Goal: Complete application form: Complete application form

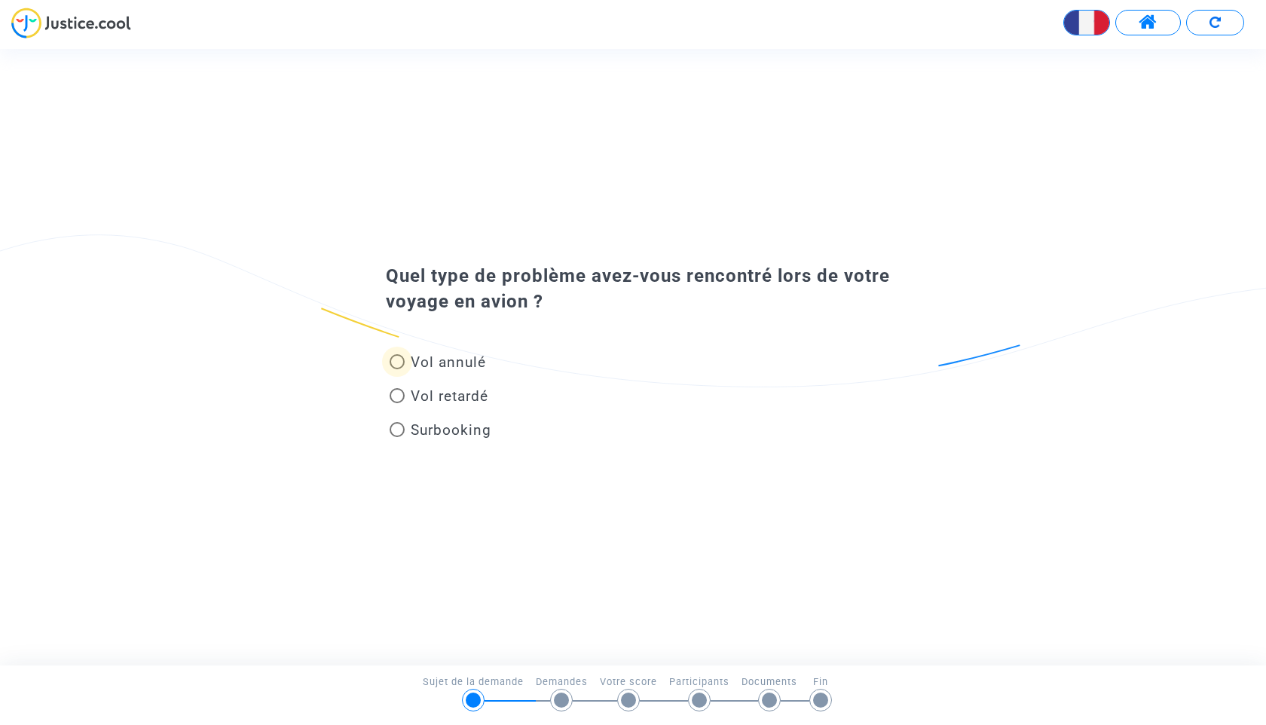
click at [429, 363] on span "Vol annulé" at bounding box center [448, 361] width 75 height 17
click at [397, 369] on input "Vol annulé" at bounding box center [396, 369] width 1 height 1
click at [456, 396] on span "Vol retardé" at bounding box center [450, 395] width 78 height 17
click at [397, 403] on input "Vol retardé" at bounding box center [396, 403] width 1 height 1
radio input "false"
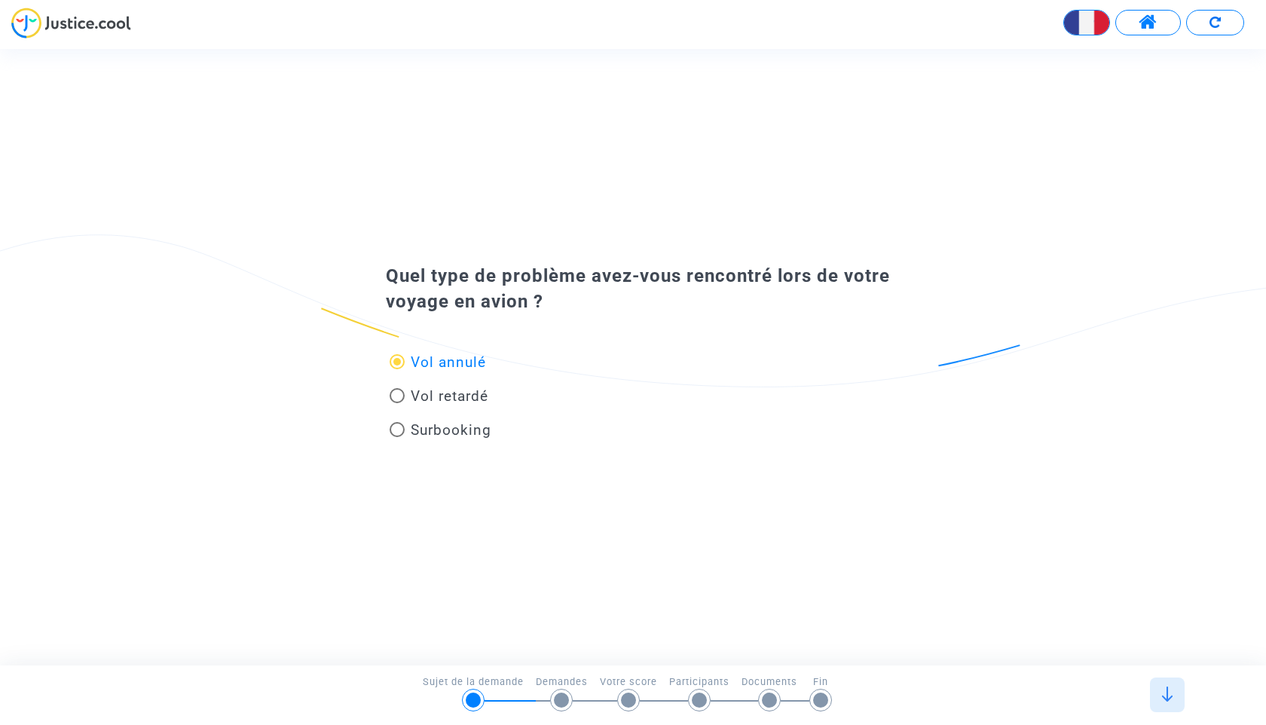
radio input "true"
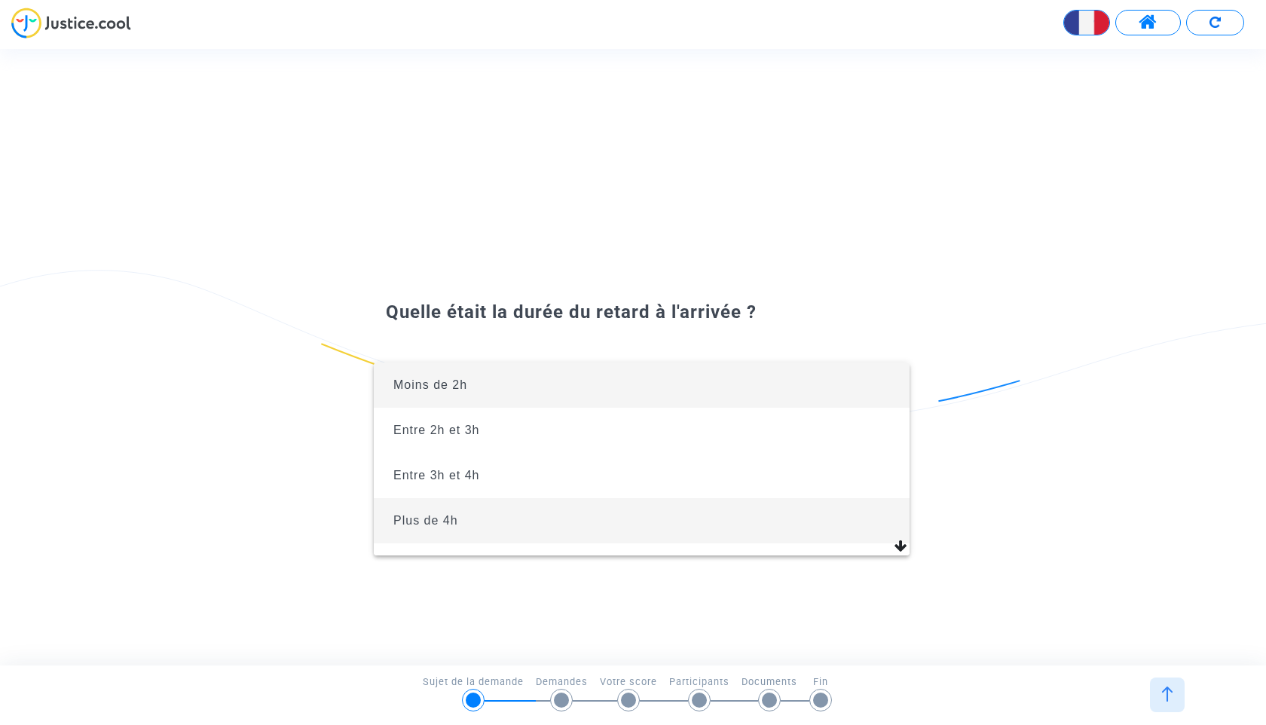
click at [528, 509] on span "Plus de 4h" at bounding box center [642, 520] width 512 height 45
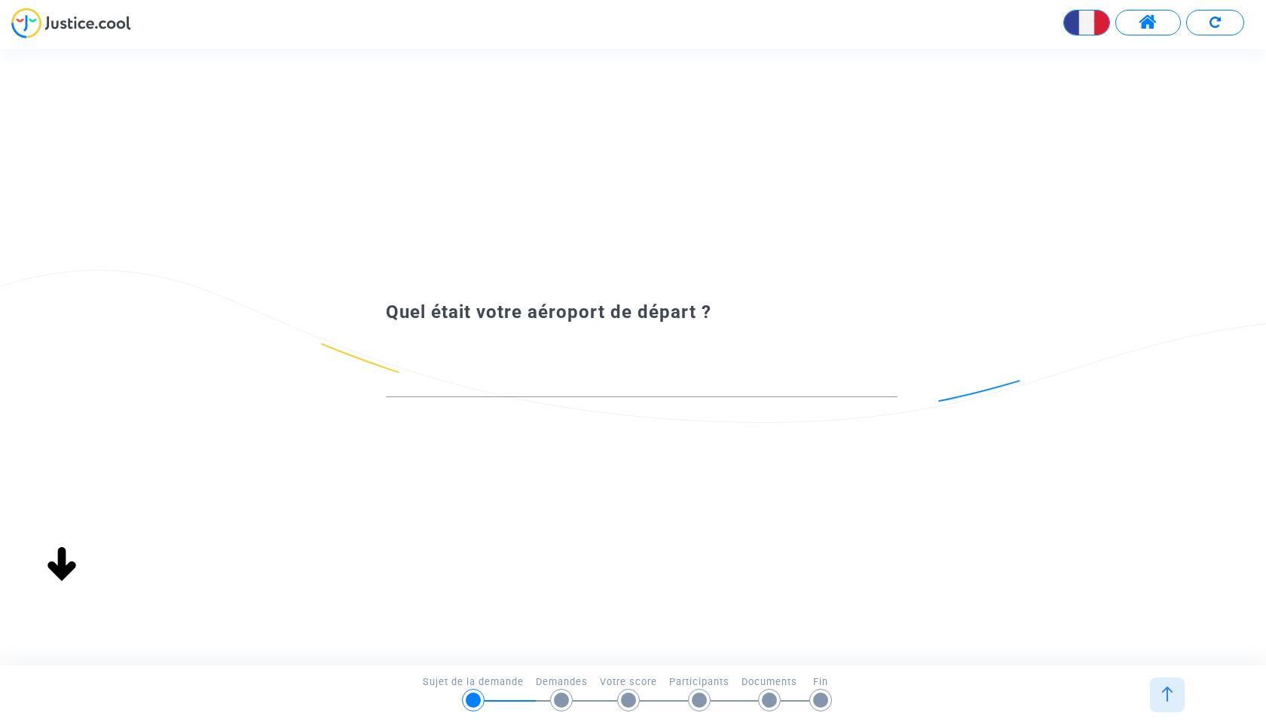
click at [564, 375] on div "Plus de 4h" at bounding box center [635, 382] width 498 height 15
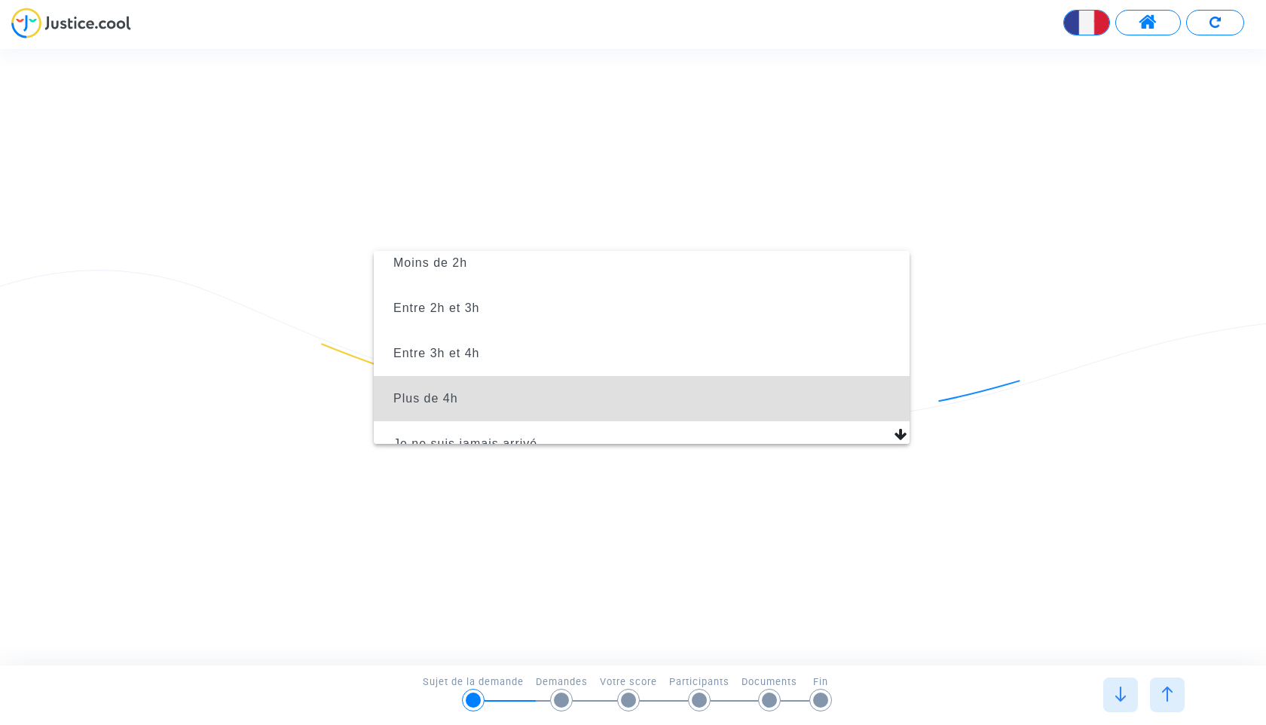
scroll to position [33, 0]
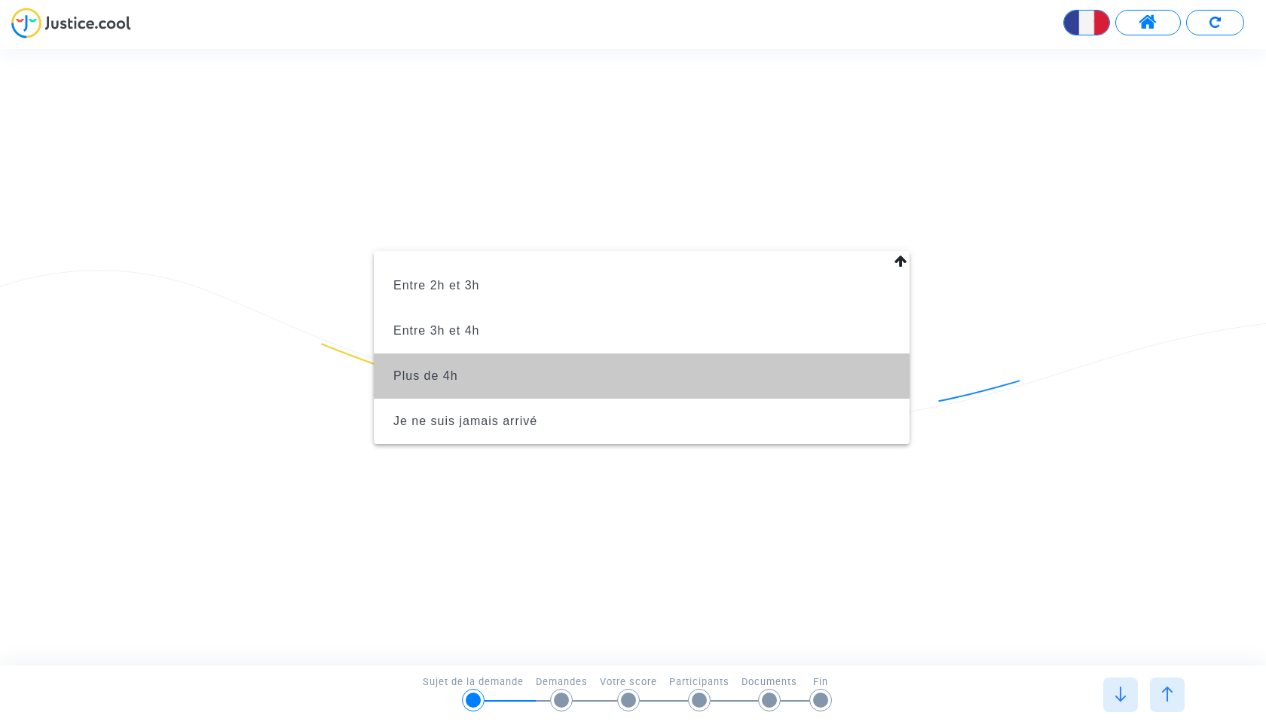
click at [548, 389] on span "Plus de 4h" at bounding box center [642, 375] width 512 height 45
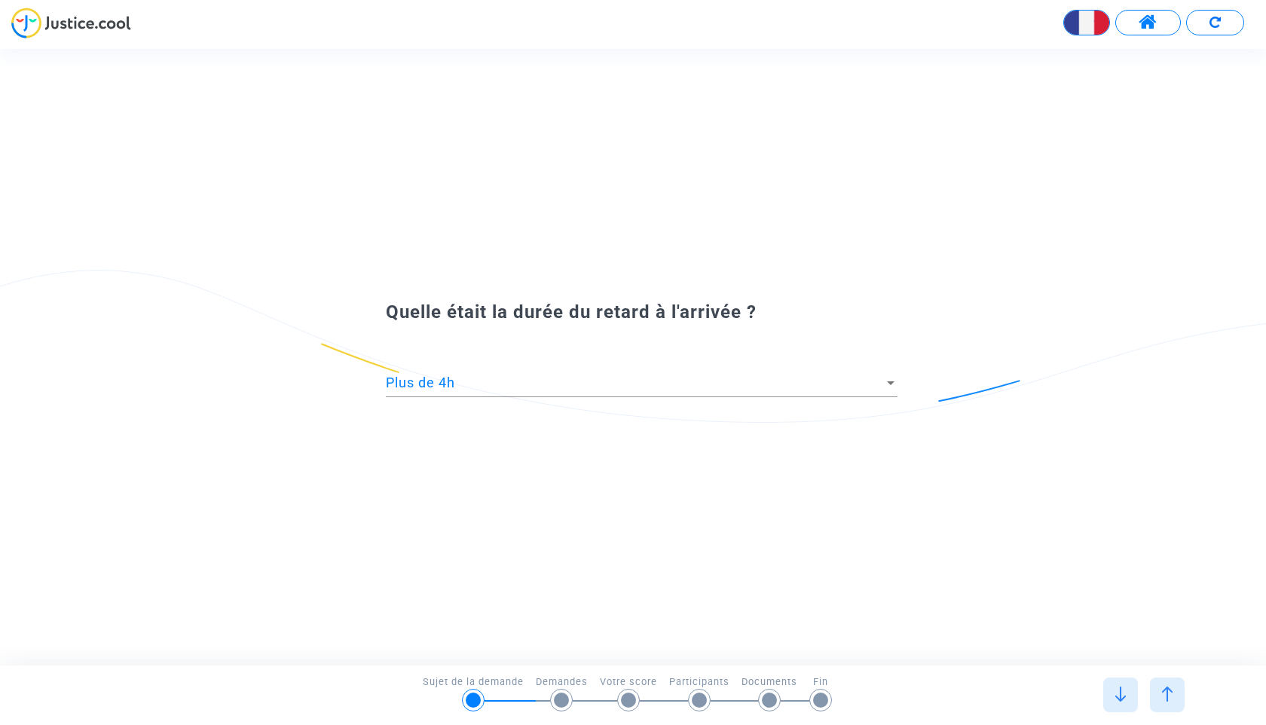
click at [870, 634] on div "Quelle était la durée du retard à l'arrivée ? Plus de 4h" at bounding box center [633, 357] width 1266 height 616
click at [1120, 698] on img at bounding box center [1120, 693] width 15 height 15
click at [715, 350] on div at bounding box center [633, 369] width 570 height 89
click at [656, 371] on div at bounding box center [642, 378] width 512 height 38
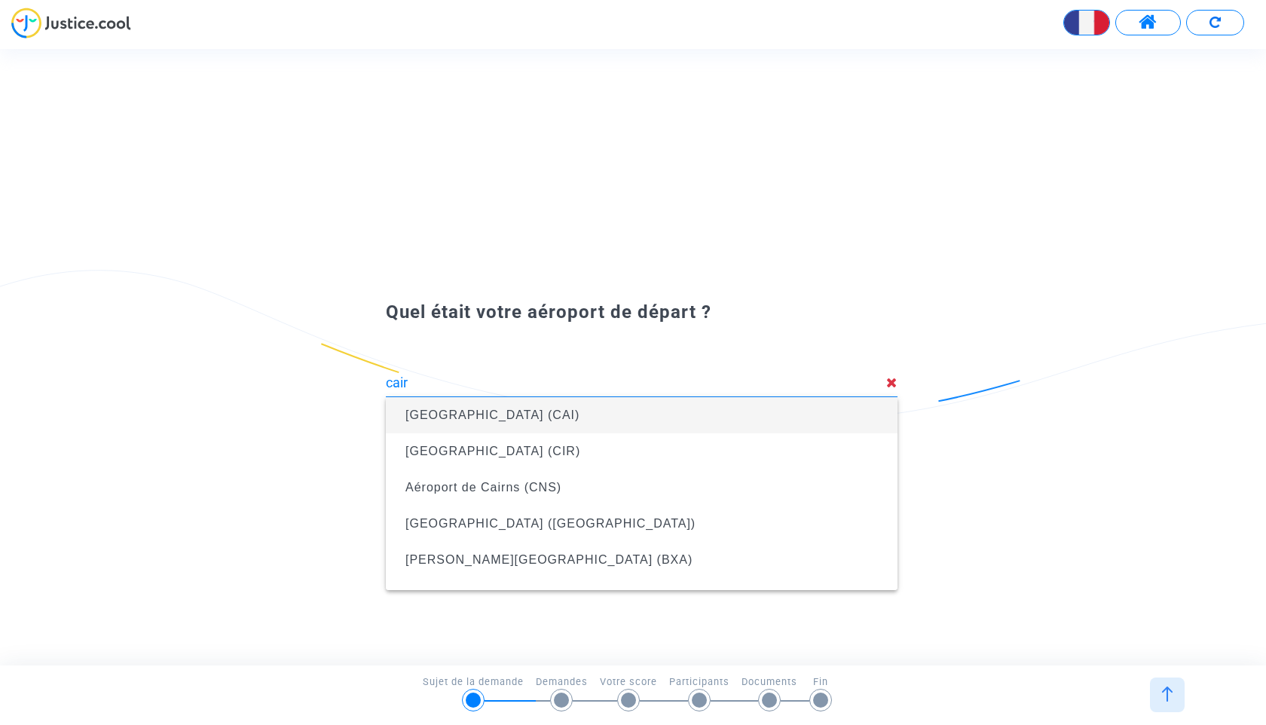
click at [652, 425] on span "[GEOGRAPHIC_DATA] (CAI)" at bounding box center [641, 415] width 487 height 42
type input "[GEOGRAPHIC_DATA] (CAI)"
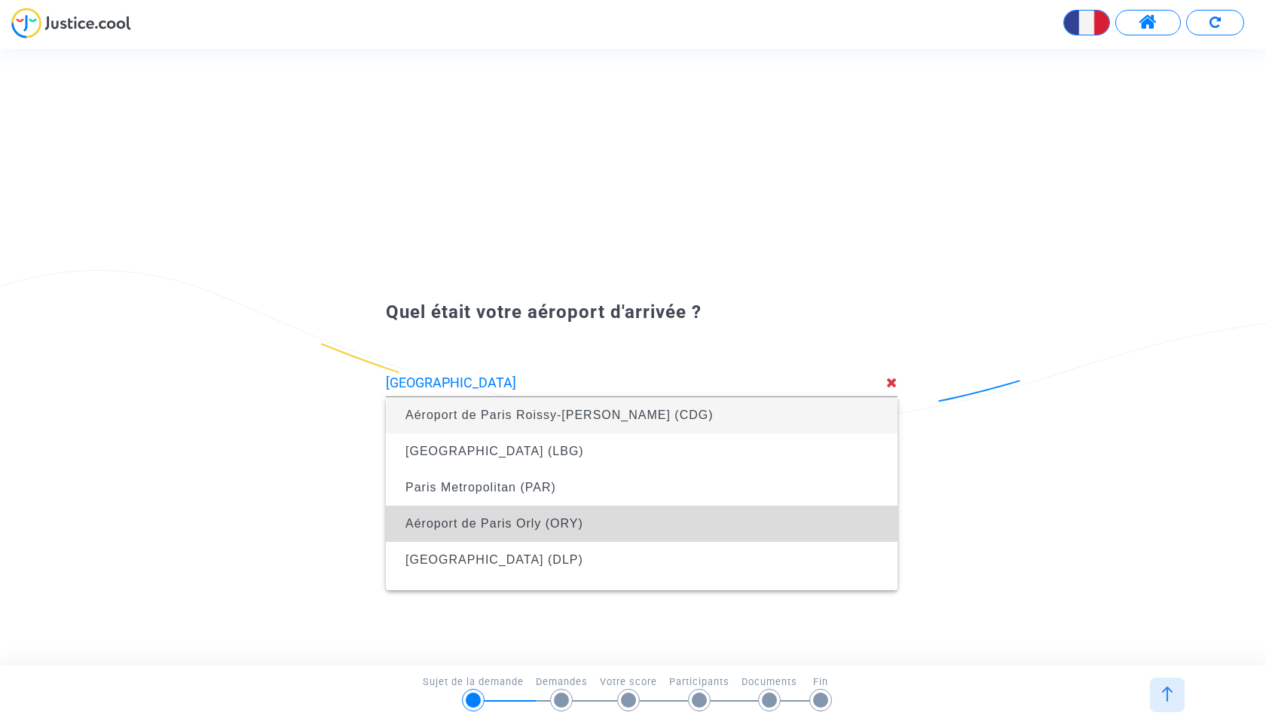
click at [676, 521] on span "Aéroport de Paris Orly (ORY)" at bounding box center [641, 524] width 487 height 42
type input "Aéroport de Paris Orly (ORY)"
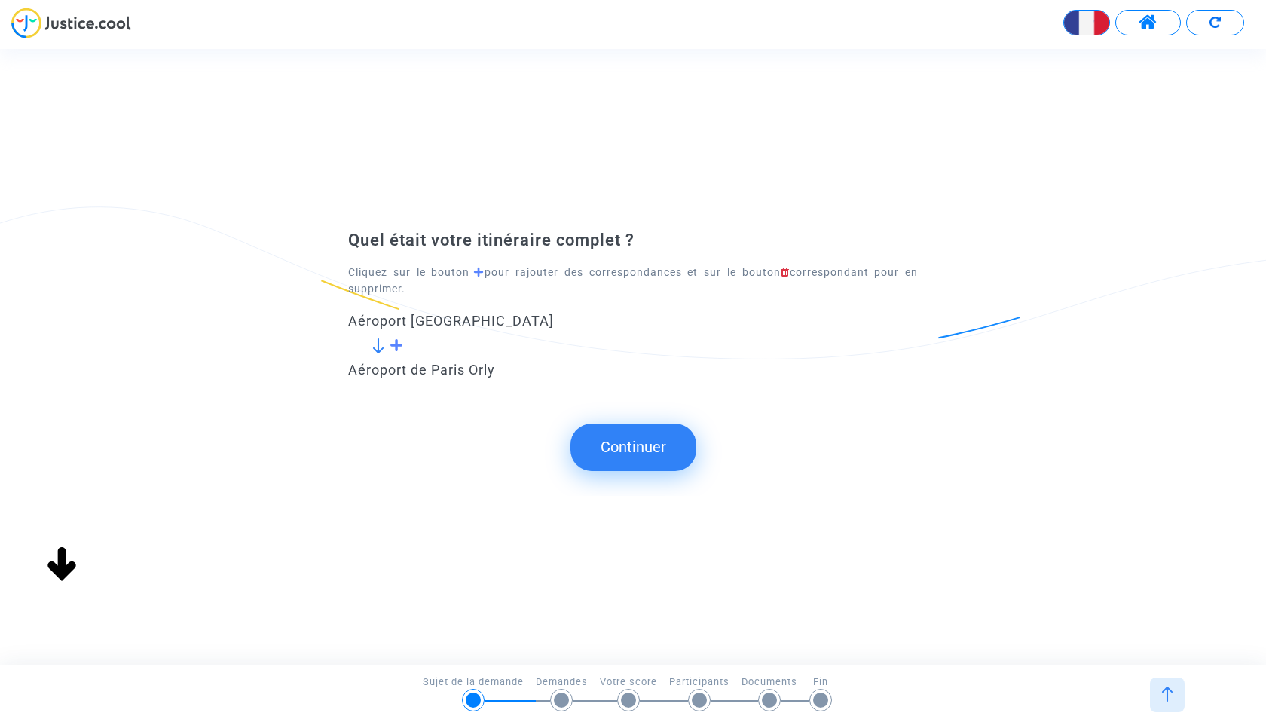
click at [395, 344] on span at bounding box center [396, 345] width 14 height 14
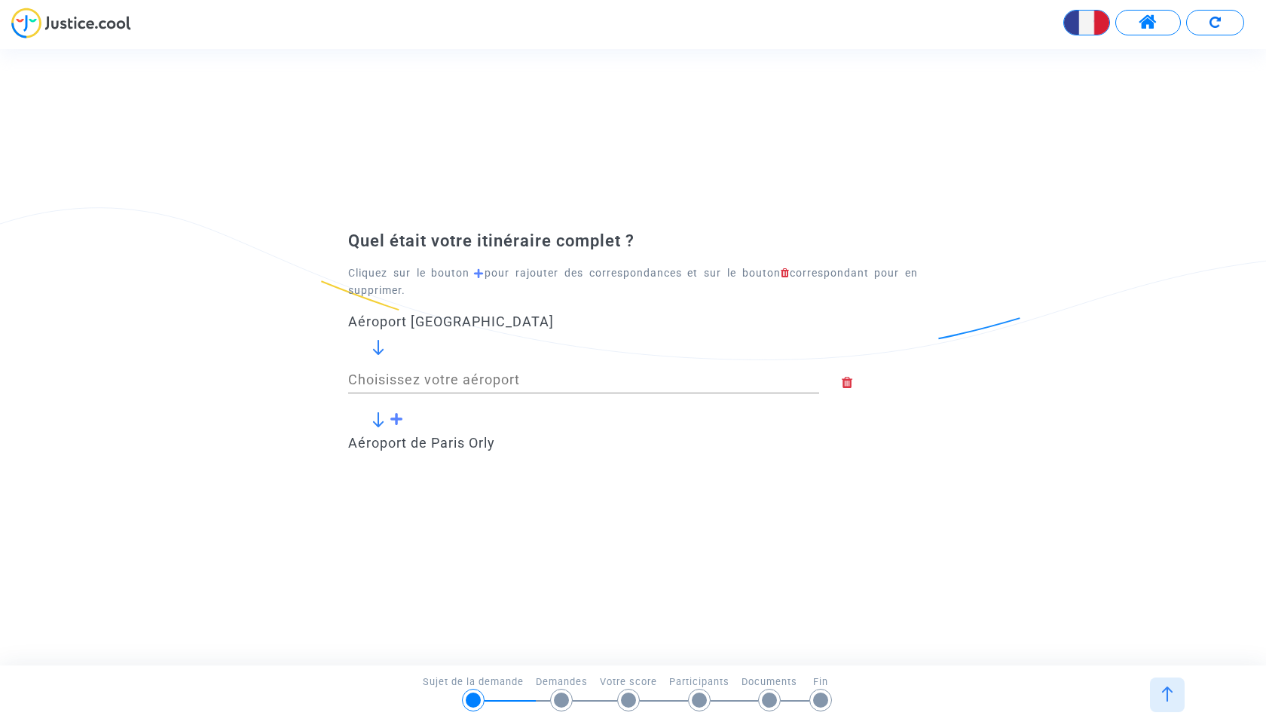
click at [414, 374] on input "Choisissez votre aéroport" at bounding box center [583, 379] width 471 height 15
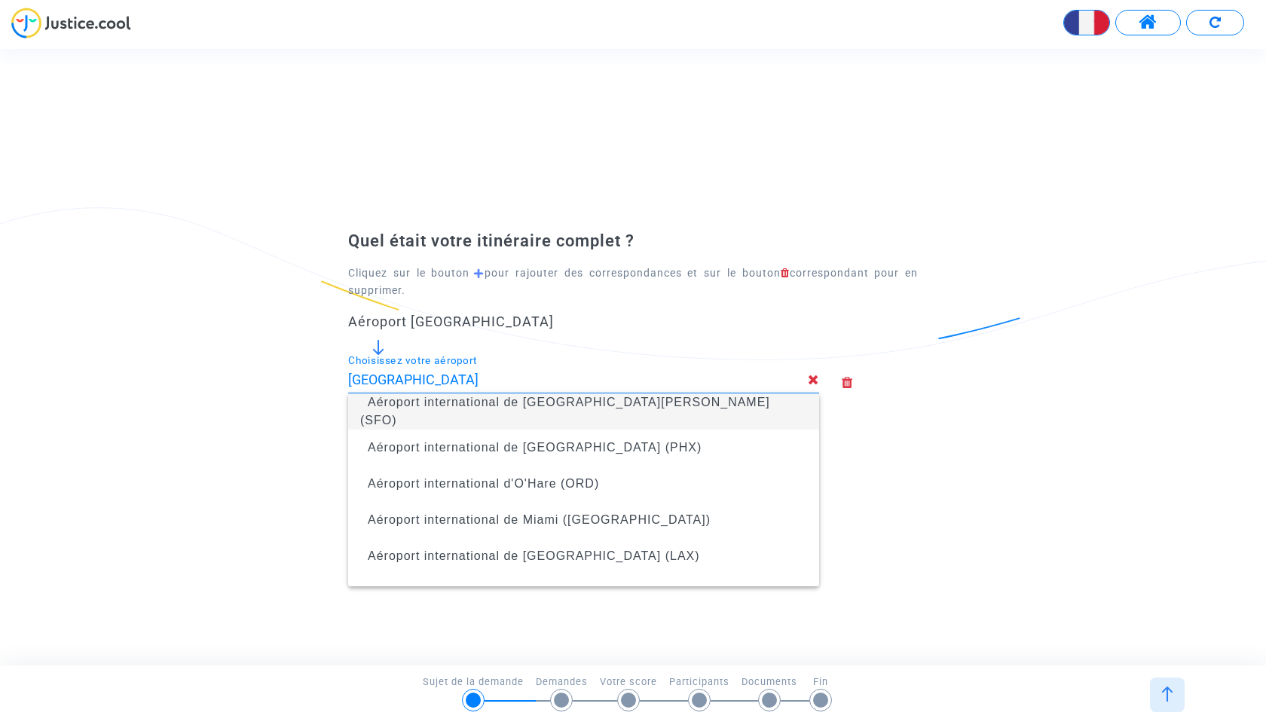
click at [651, 376] on input "[GEOGRAPHIC_DATA]" at bounding box center [578, 379] width 460 height 15
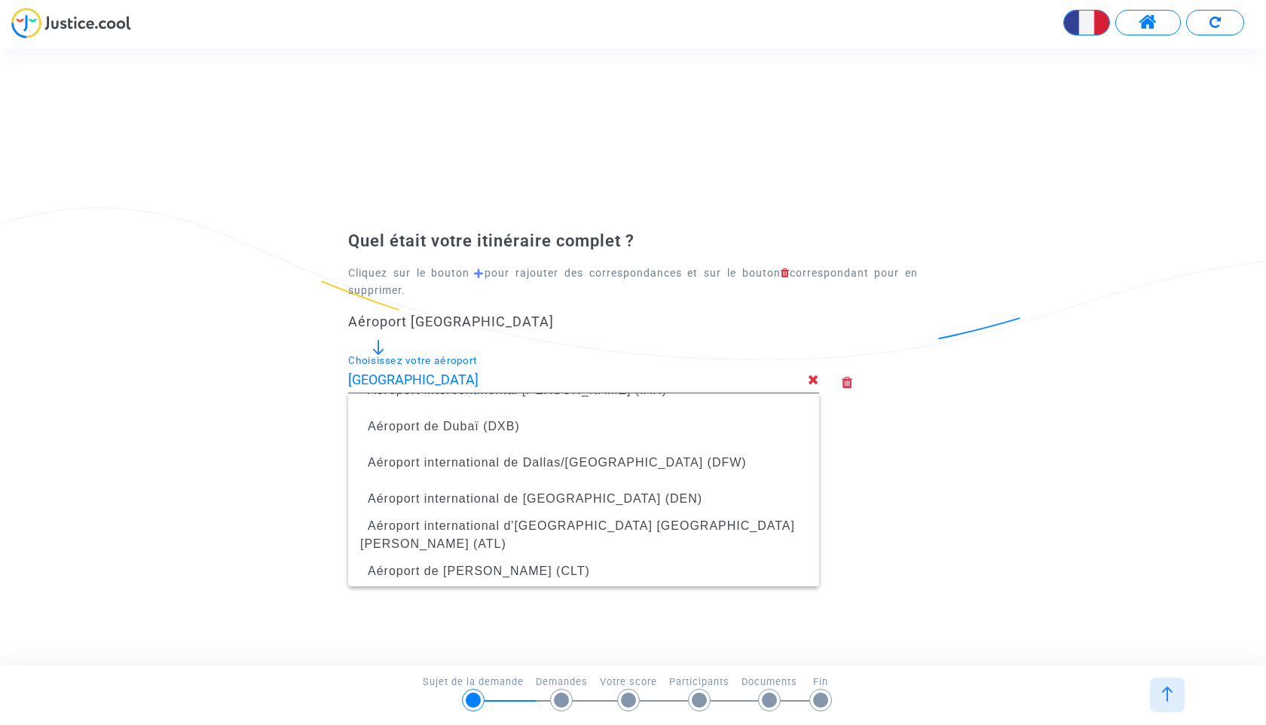
scroll to position [350, 0]
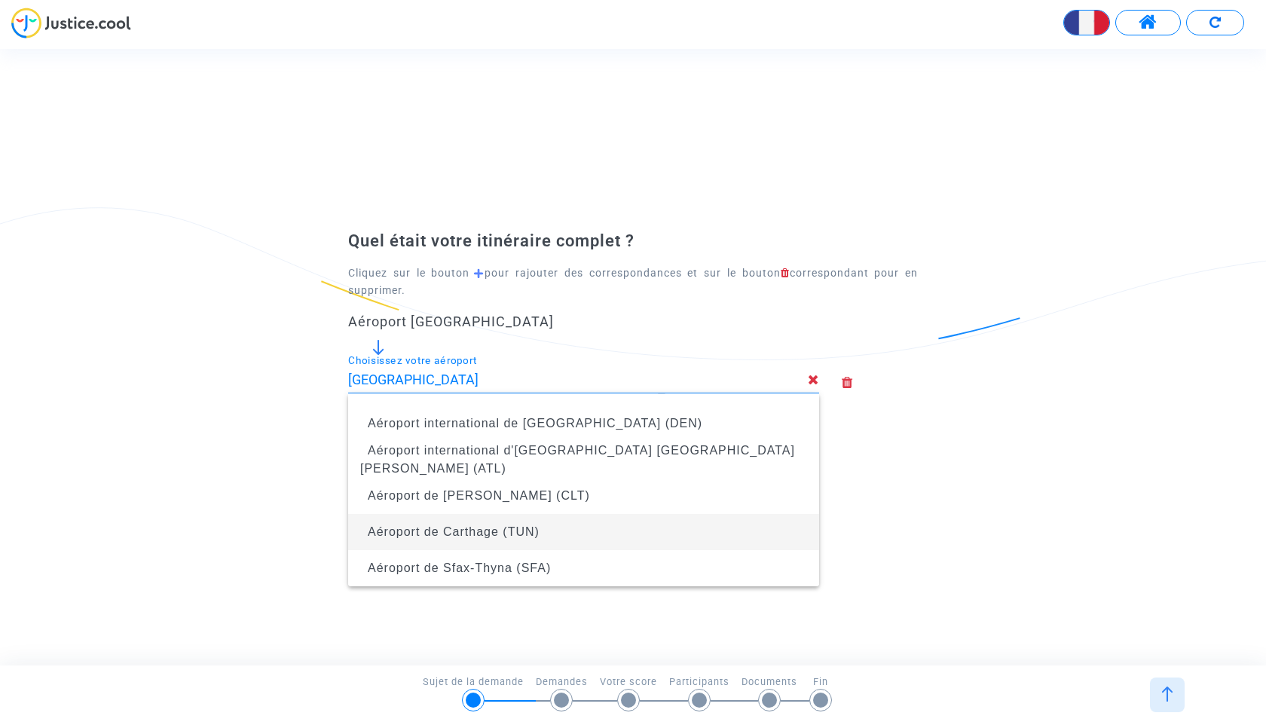
click at [616, 525] on span "Aéroport de Carthage (TUN)" at bounding box center [583, 532] width 447 height 42
type input "Aéroport de Carthage (TUN)"
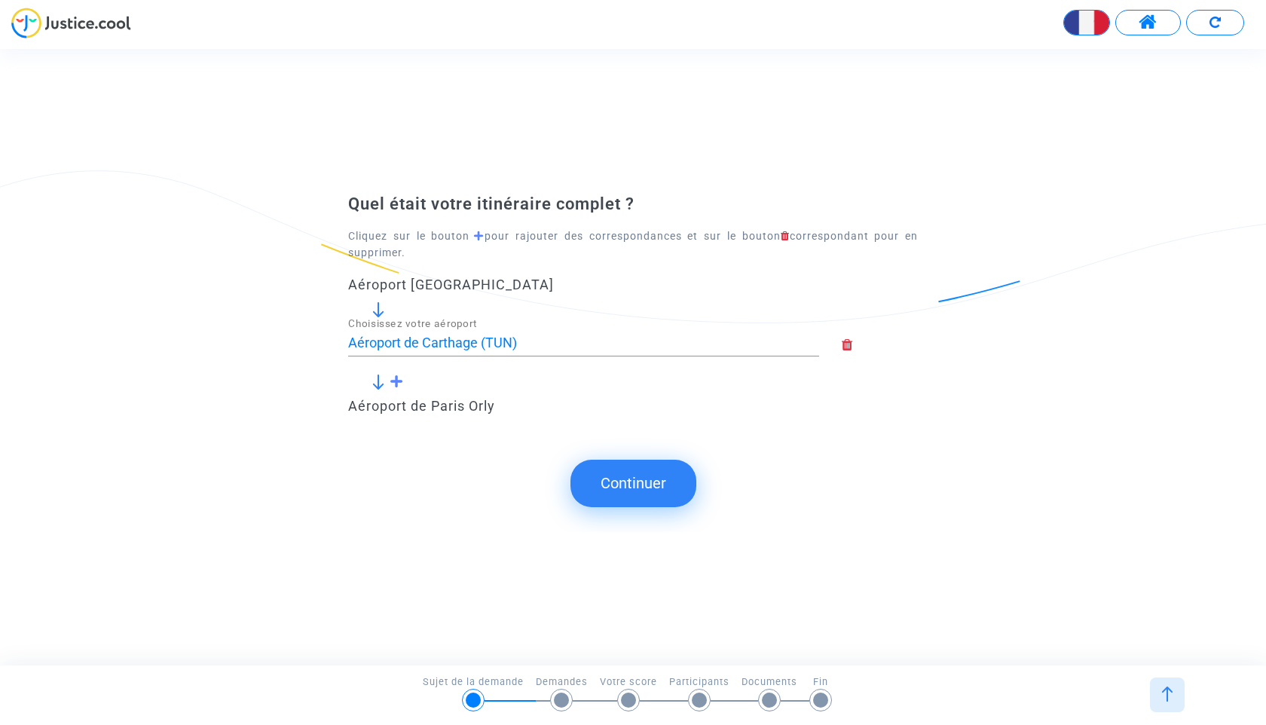
click at [634, 481] on button "Continuer" at bounding box center [633, 483] width 126 height 47
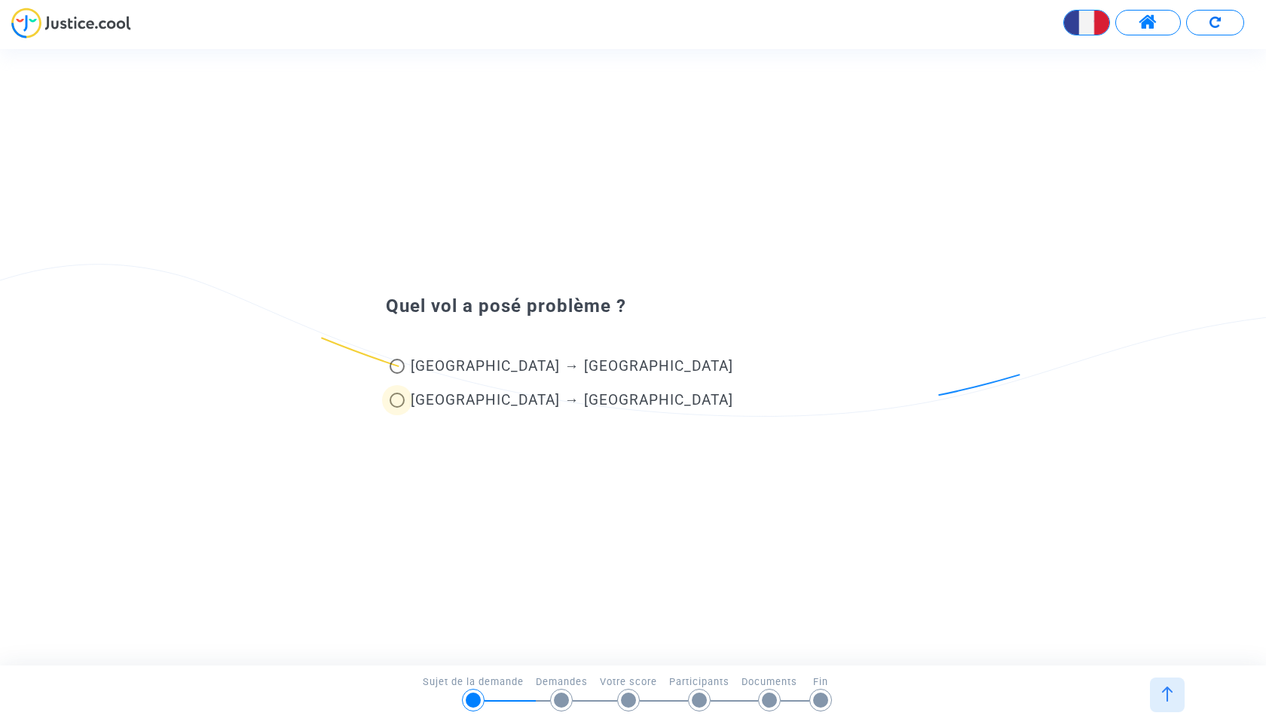
click at [398, 397] on span at bounding box center [396, 400] width 15 height 15
click at [397, 408] on input "[GEOGRAPHIC_DATA] → [GEOGRAPHIC_DATA]" at bounding box center [396, 408] width 1 height 1
radio input "true"
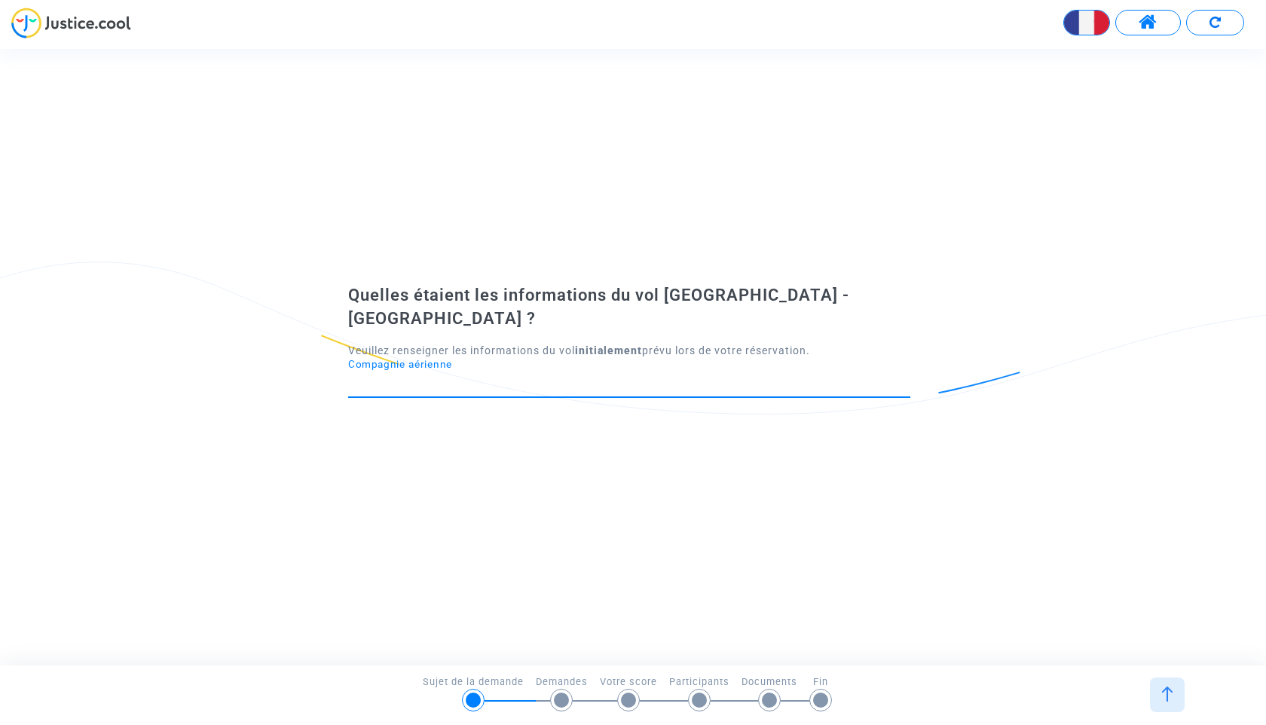
click at [414, 376] on input "Compagnie aérienne" at bounding box center [629, 383] width 562 height 15
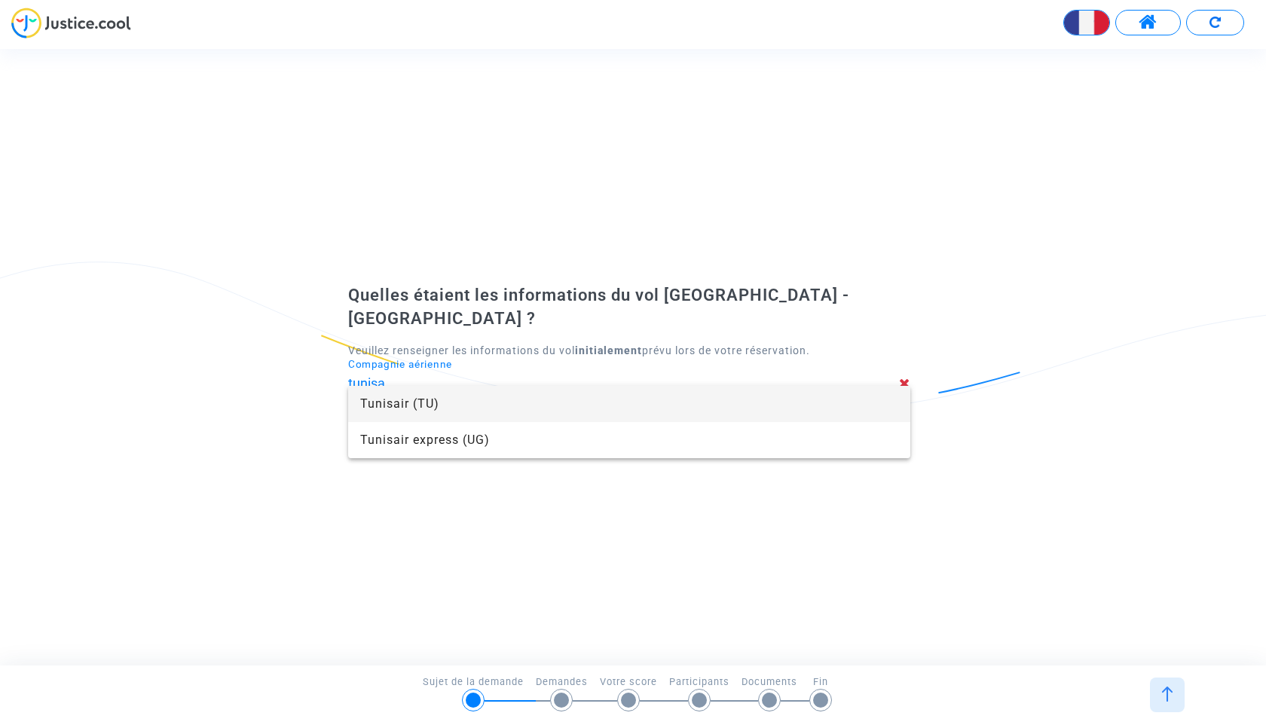
click at [615, 402] on span "Tunisair (TU)" at bounding box center [629, 404] width 538 height 36
type input "Tunisair"
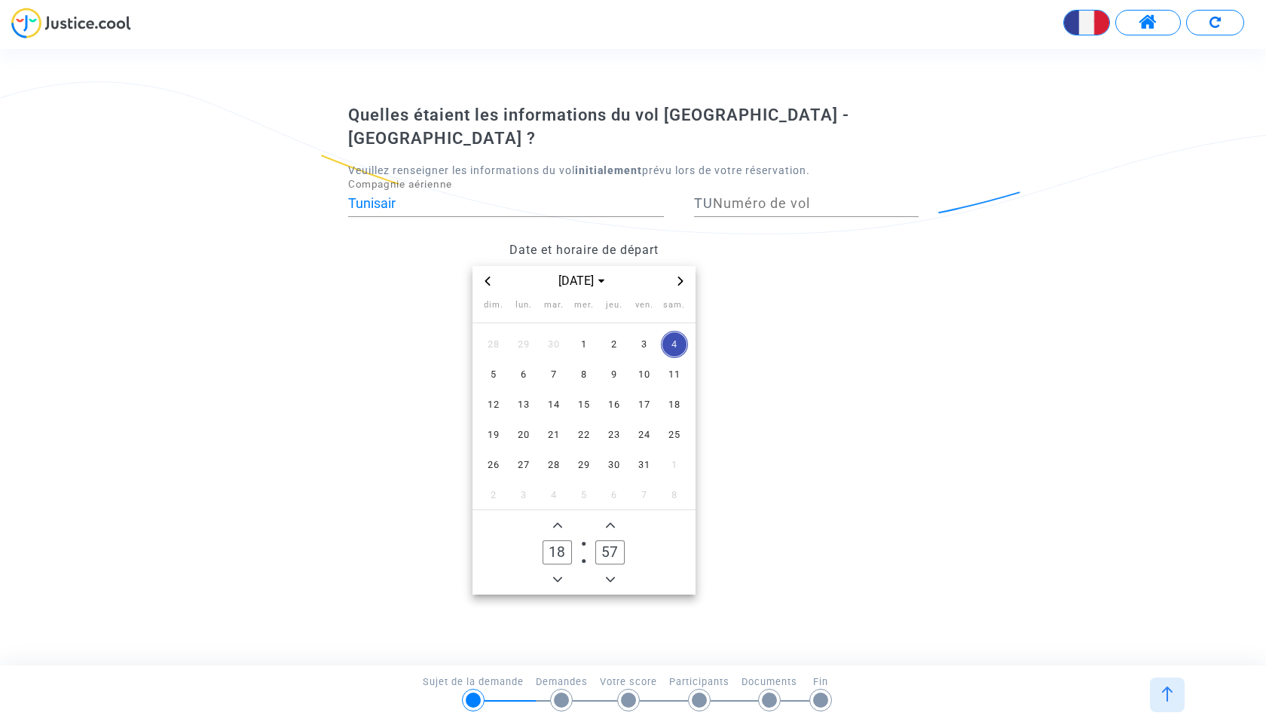
click at [487, 276] on icon "Previous month" at bounding box center [486, 280] width 5 height 9
click at [484, 276] on icon "Previous month" at bounding box center [487, 280] width 9 height 9
click at [487, 481] on span "31" at bounding box center [493, 494] width 27 height 27
click at [744, 197] on input "Numéro de vol" at bounding box center [816, 203] width 206 height 15
type input "814"
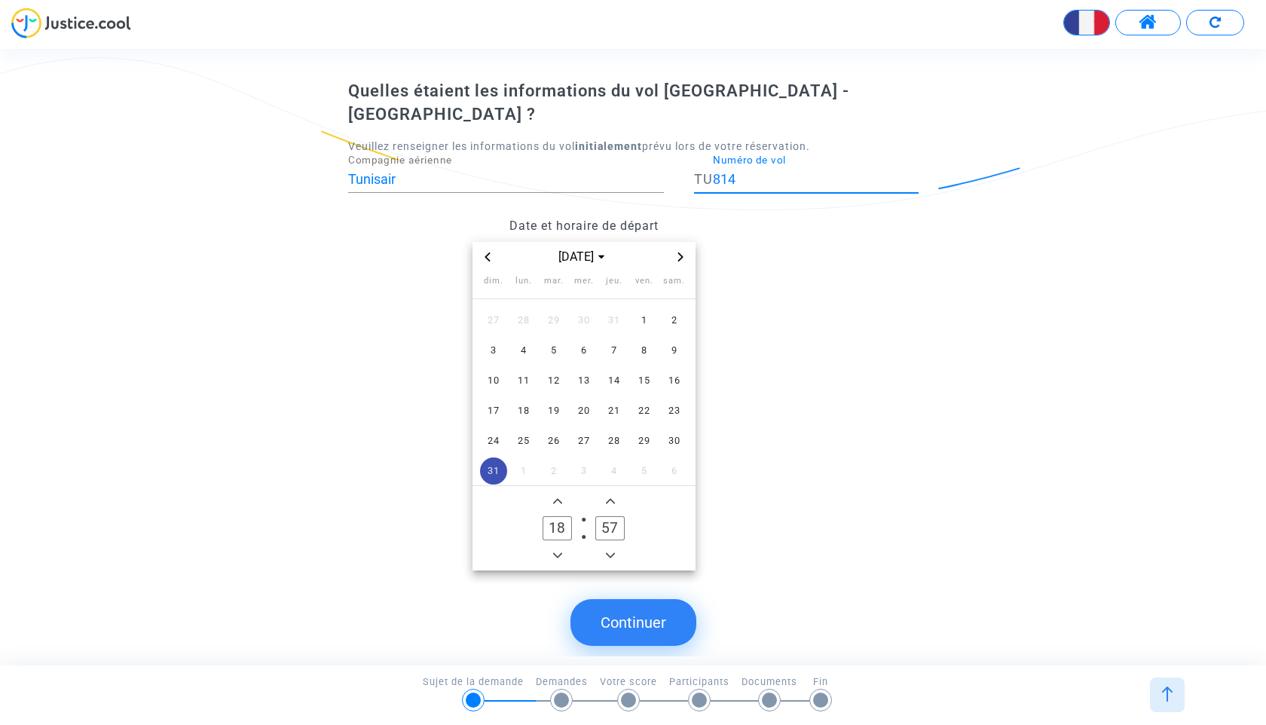
click at [556, 496] on icon "Add a hour" at bounding box center [557, 500] width 9 height 9
click at [557, 551] on icon "Minus a hour" at bounding box center [557, 555] width 9 height 9
drag, startPoint x: 557, startPoint y: 531, endPoint x: 557, endPoint y: 523, distance: 8.3
click at [557, 551] on icon "Minus a hour" at bounding box center [557, 555] width 9 height 9
click at [557, 546] on span "Minus a hour" at bounding box center [557, 555] width 18 height 18
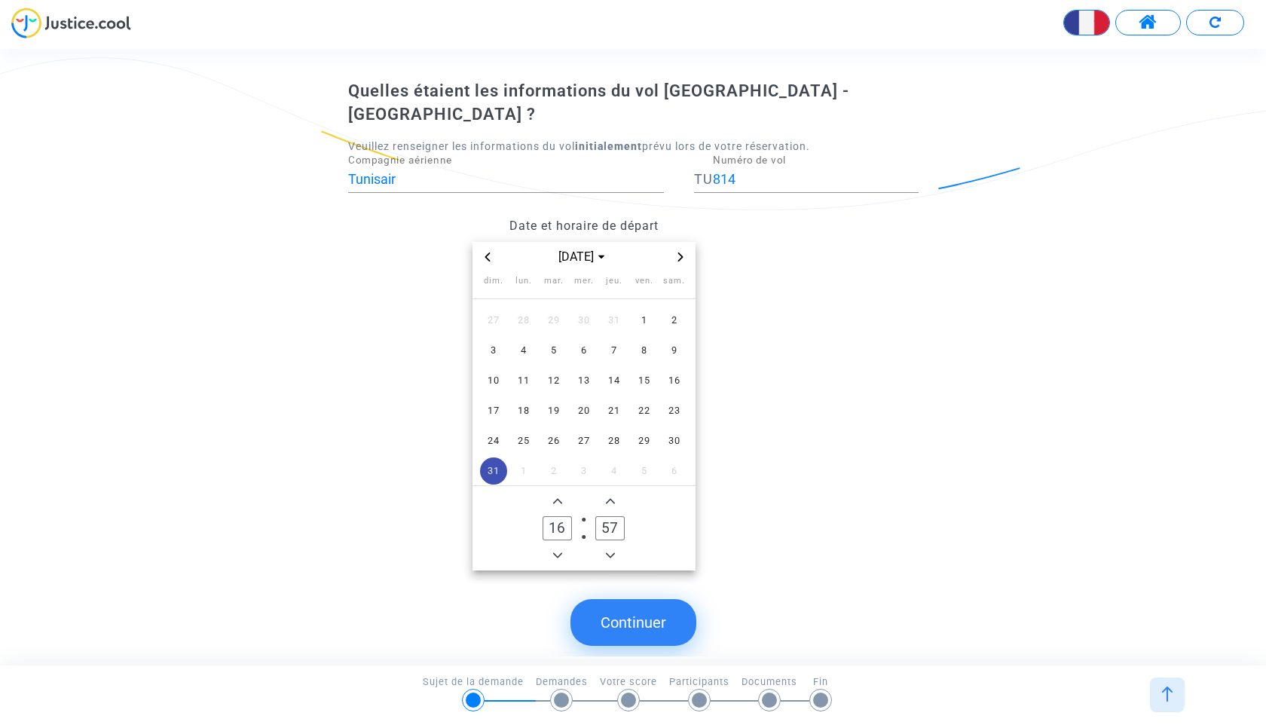
click at [557, 546] on span "Minus a hour" at bounding box center [557, 555] width 18 height 18
click at [558, 546] on span "Minus a hour" at bounding box center [557, 555] width 18 height 18
click at [558, 551] on icon "Minus a hour" at bounding box center [557, 555] width 9 height 9
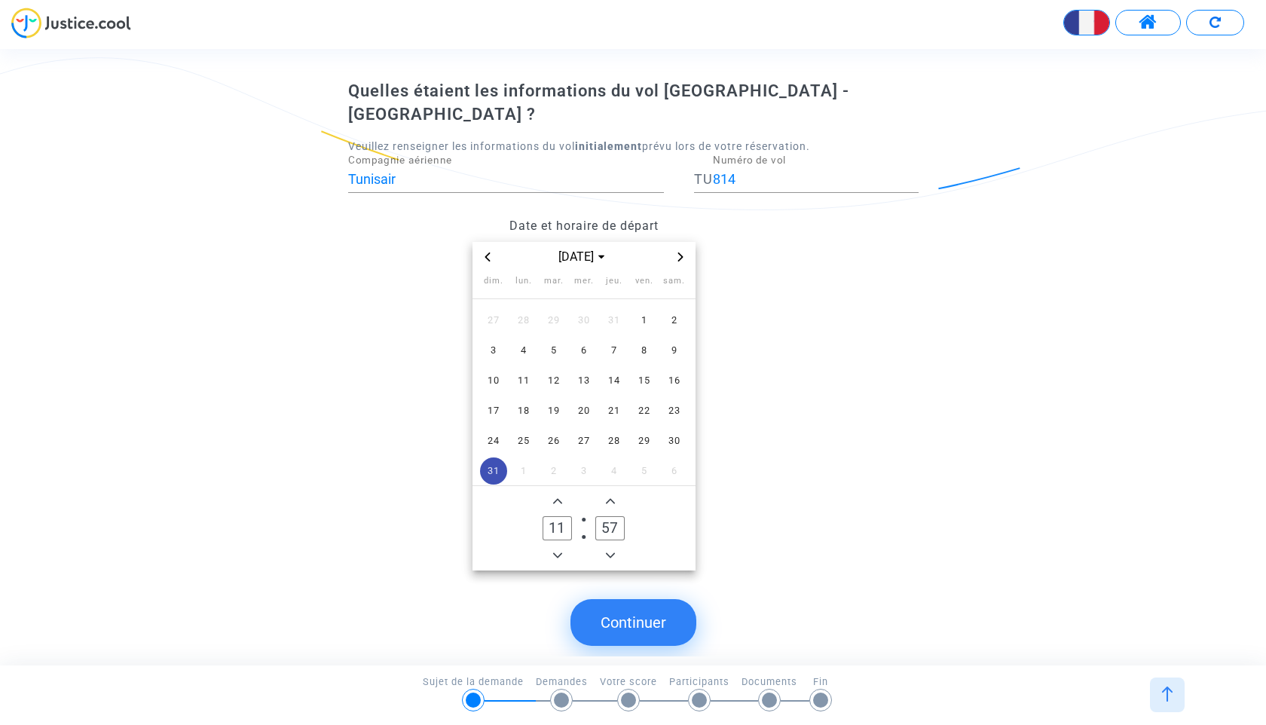
click at [558, 551] on icon "Minus a hour" at bounding box center [557, 555] width 9 height 9
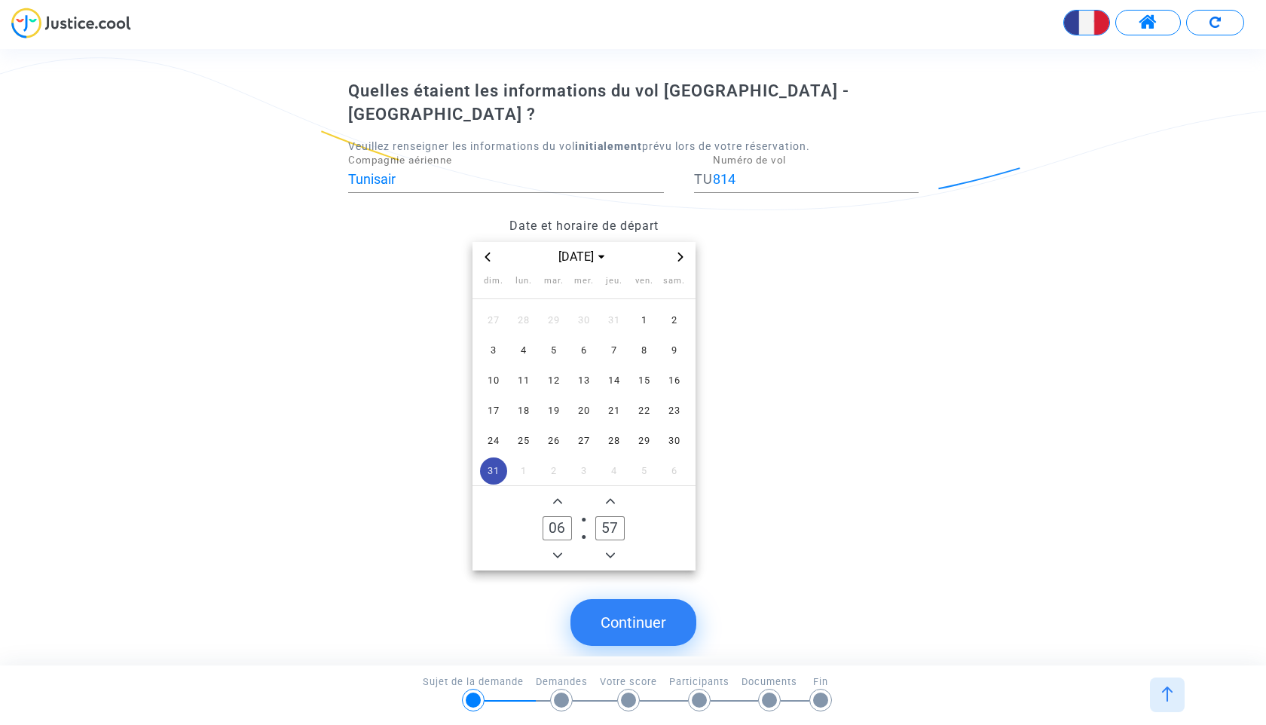
click at [558, 551] on icon "Minus a hour" at bounding box center [557, 555] width 9 height 9
type input "03"
click at [610, 551] on icon "Minus a minute" at bounding box center [610, 555] width 9 height 9
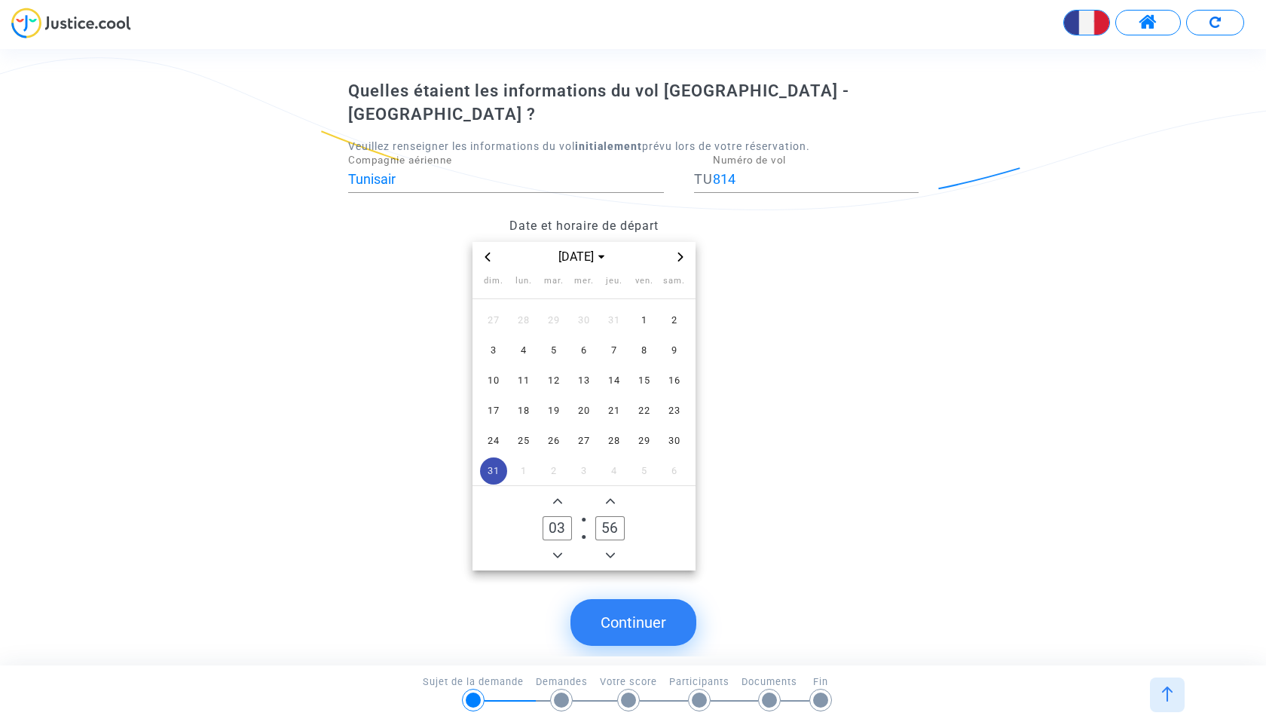
click at [610, 551] on icon "Minus a minute" at bounding box center [610, 555] width 9 height 9
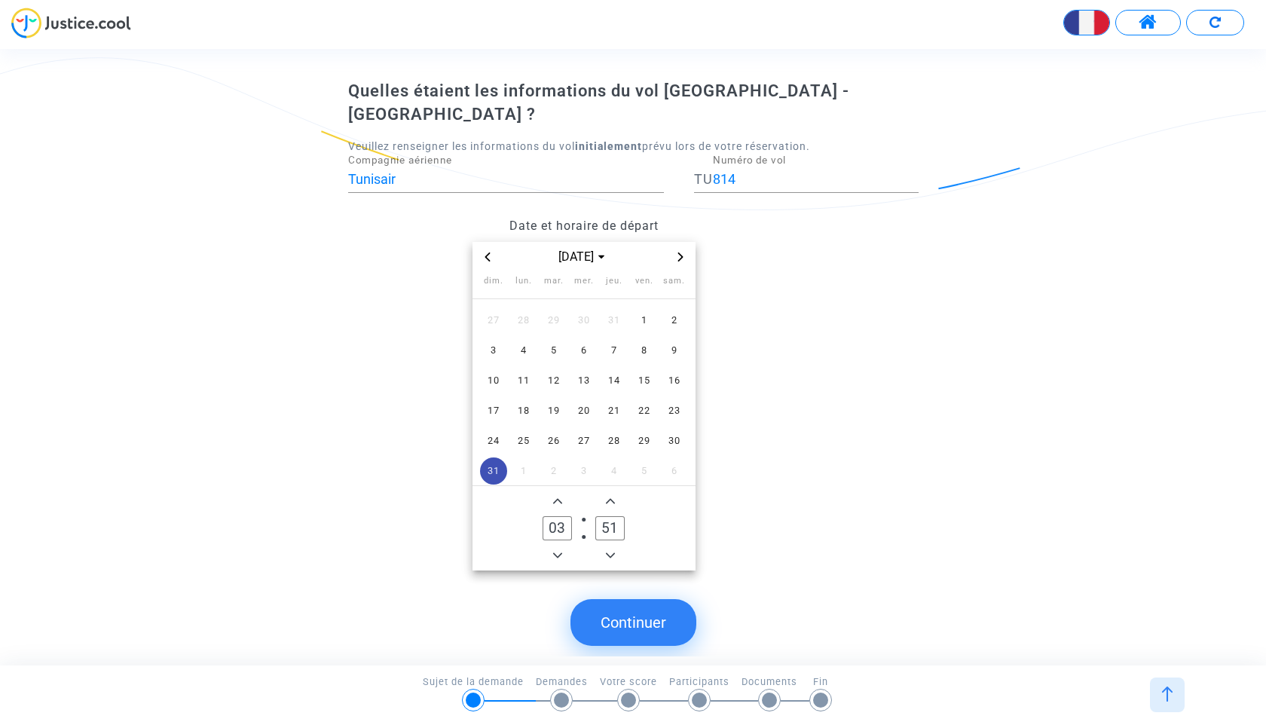
click at [610, 551] on icon "Minus a minute" at bounding box center [610, 555] width 9 height 9
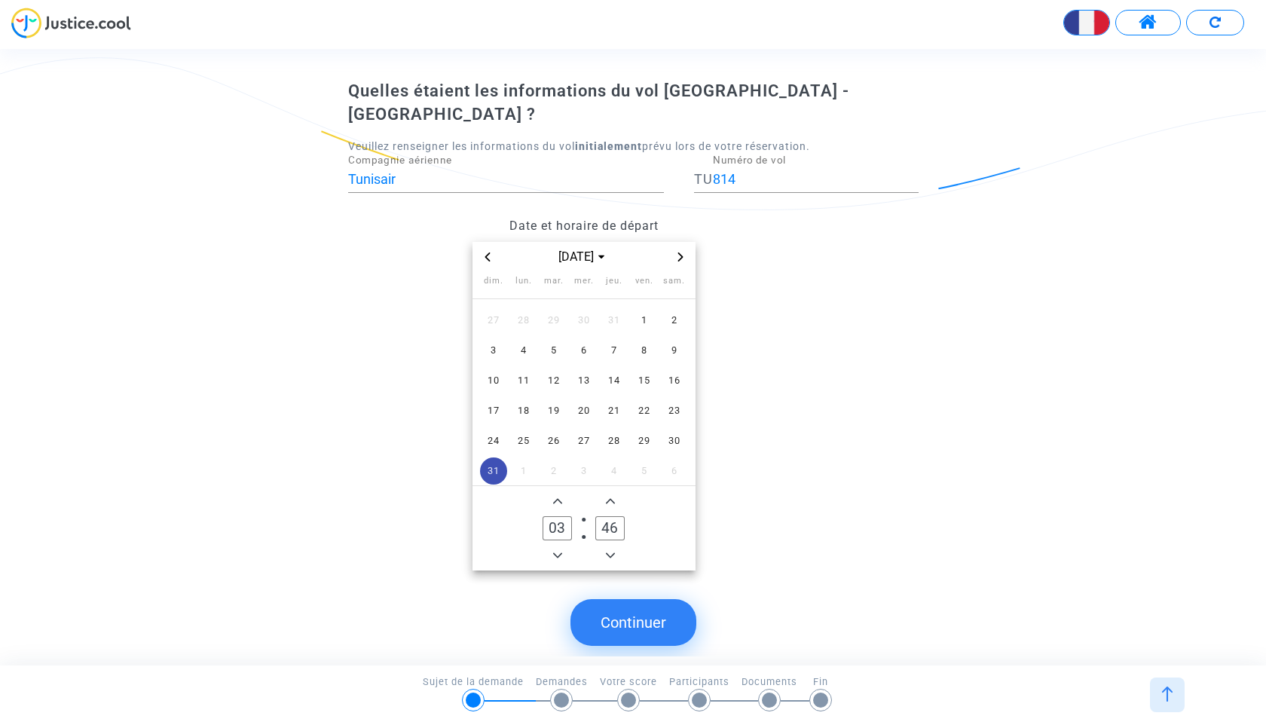
click at [610, 551] on icon "Minus a minute" at bounding box center [610, 555] width 9 height 9
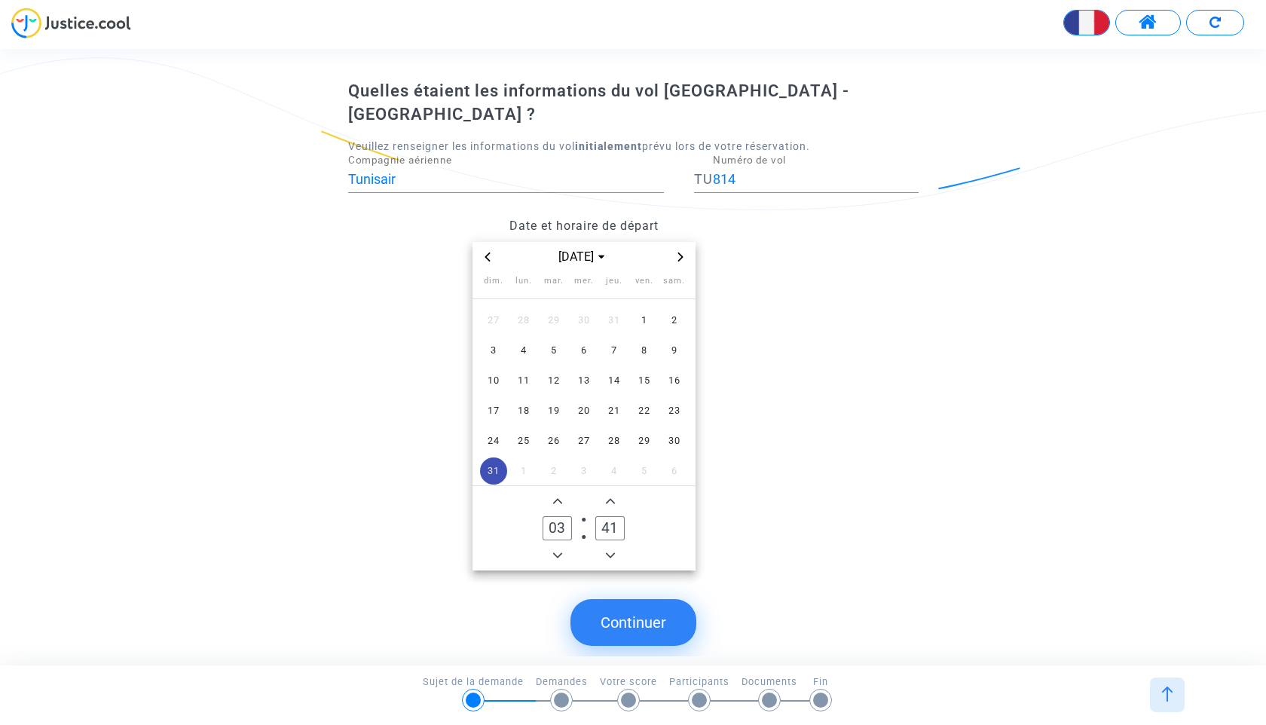
click at [610, 551] on icon "Minus a minute" at bounding box center [610, 555] width 9 height 9
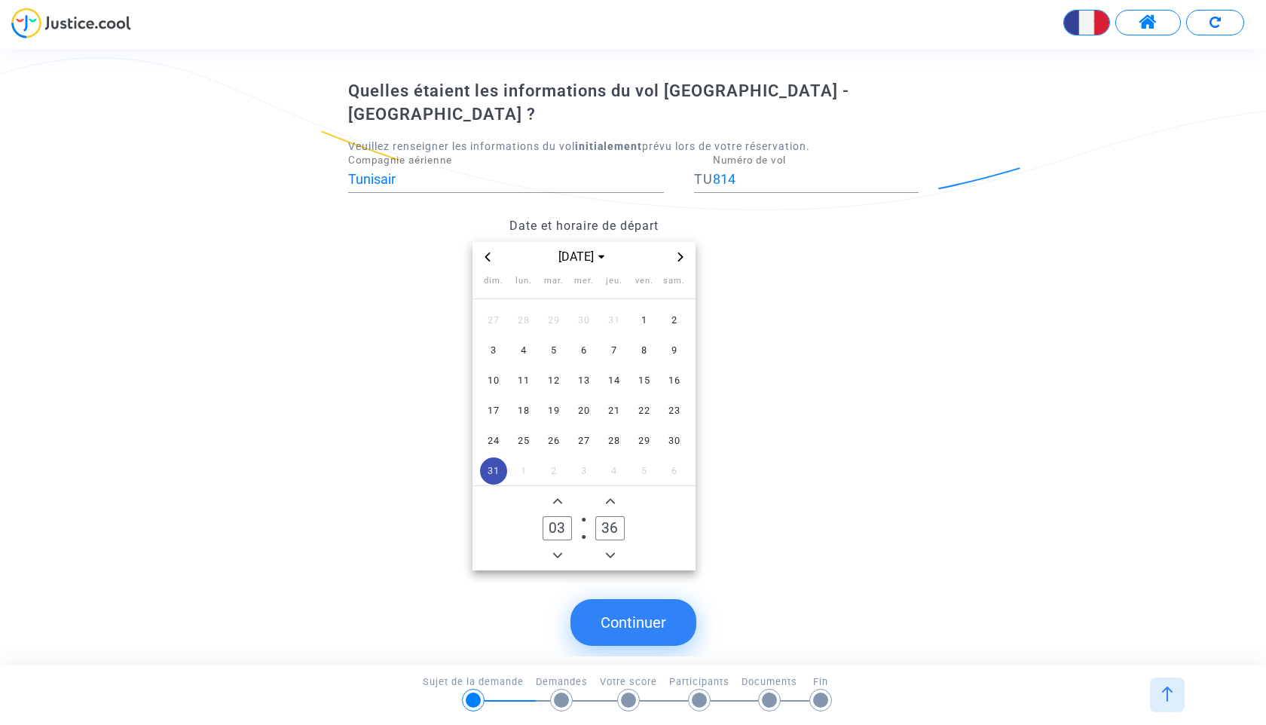
click at [610, 551] on icon "Minus a minute" at bounding box center [610, 555] width 9 height 9
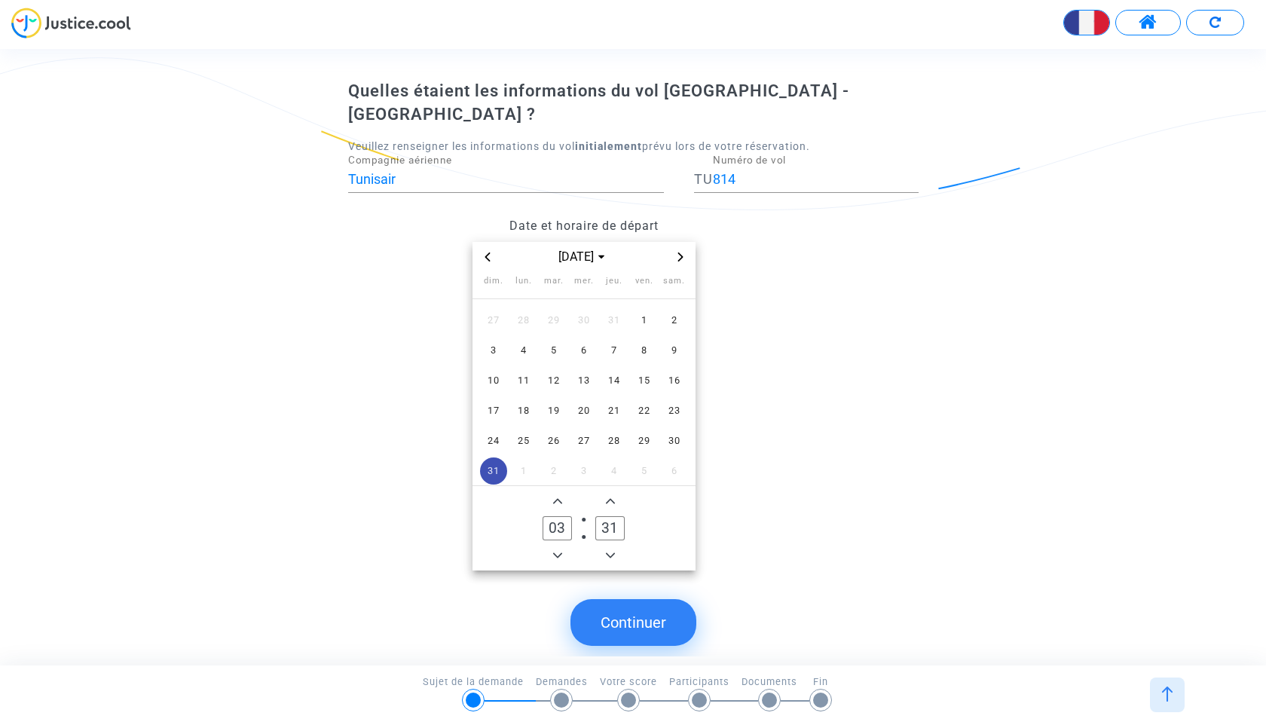
click at [610, 551] on icon "Minus a minute" at bounding box center [610, 555] width 9 height 9
type input "30"
click at [640, 599] on button "Continuer" at bounding box center [633, 622] width 126 height 47
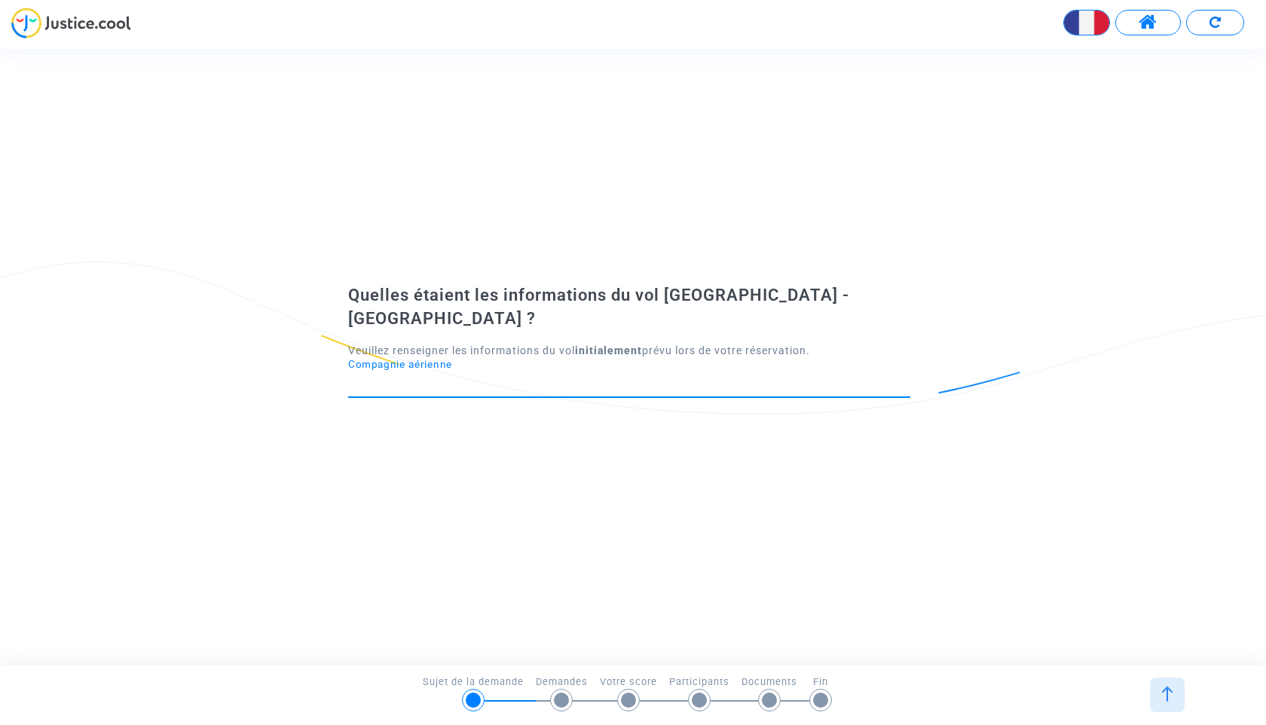
click at [532, 376] on input "Compagnie aérienne" at bounding box center [629, 383] width 562 height 15
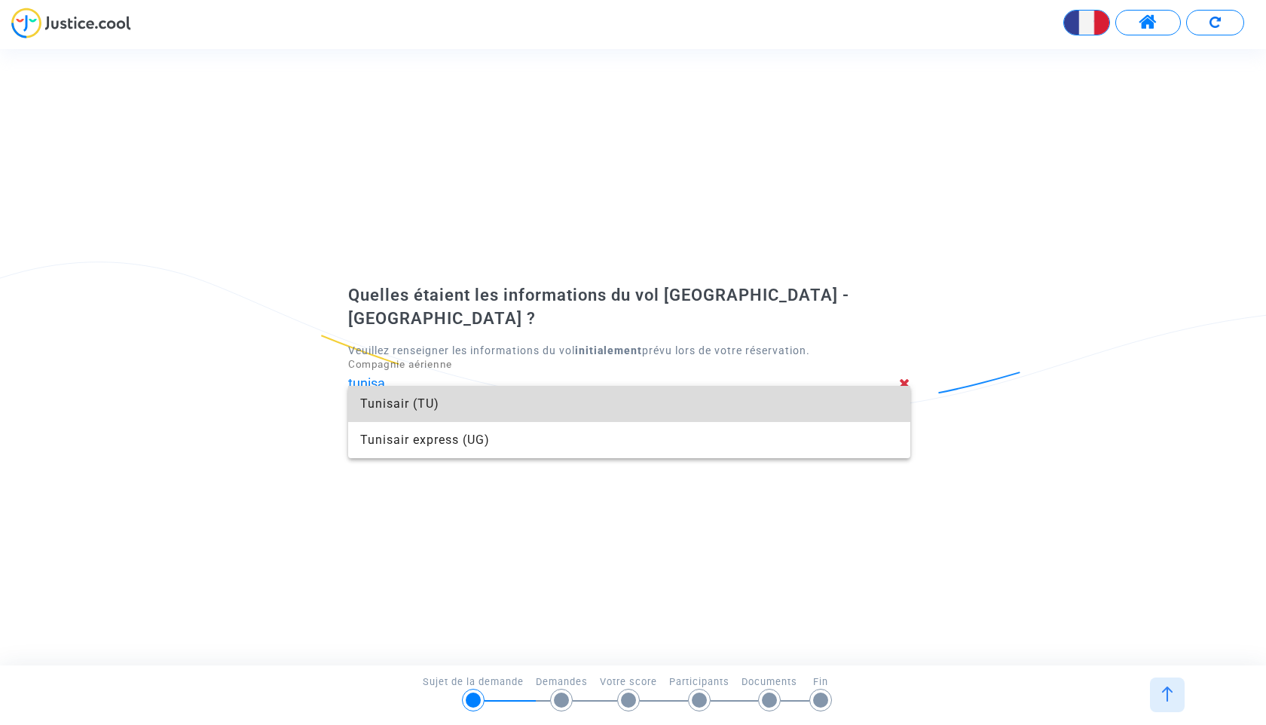
click at [600, 411] on span "Tunisair (TU)" at bounding box center [629, 404] width 538 height 36
type input "Tunisair"
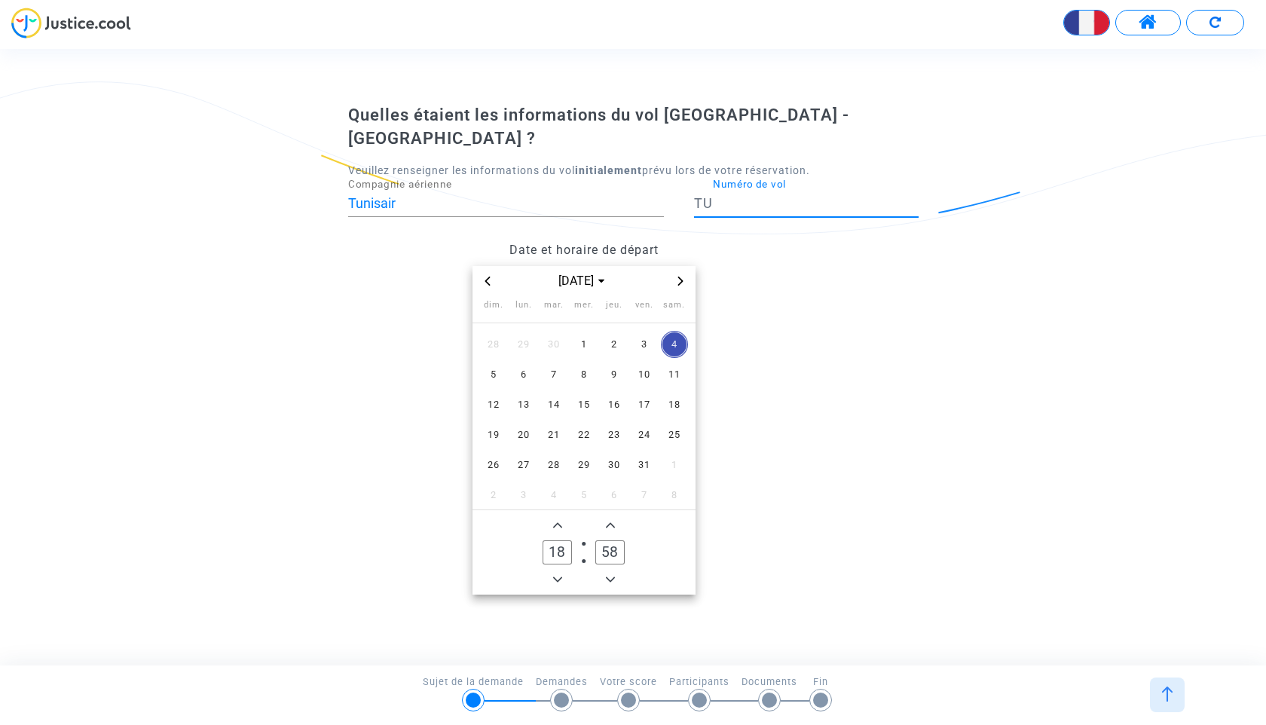
click at [745, 196] on input "Numéro de vol" at bounding box center [816, 203] width 206 height 15
type input "718"
click at [561, 575] on icon "Minus a hour" at bounding box center [557, 579] width 9 height 9
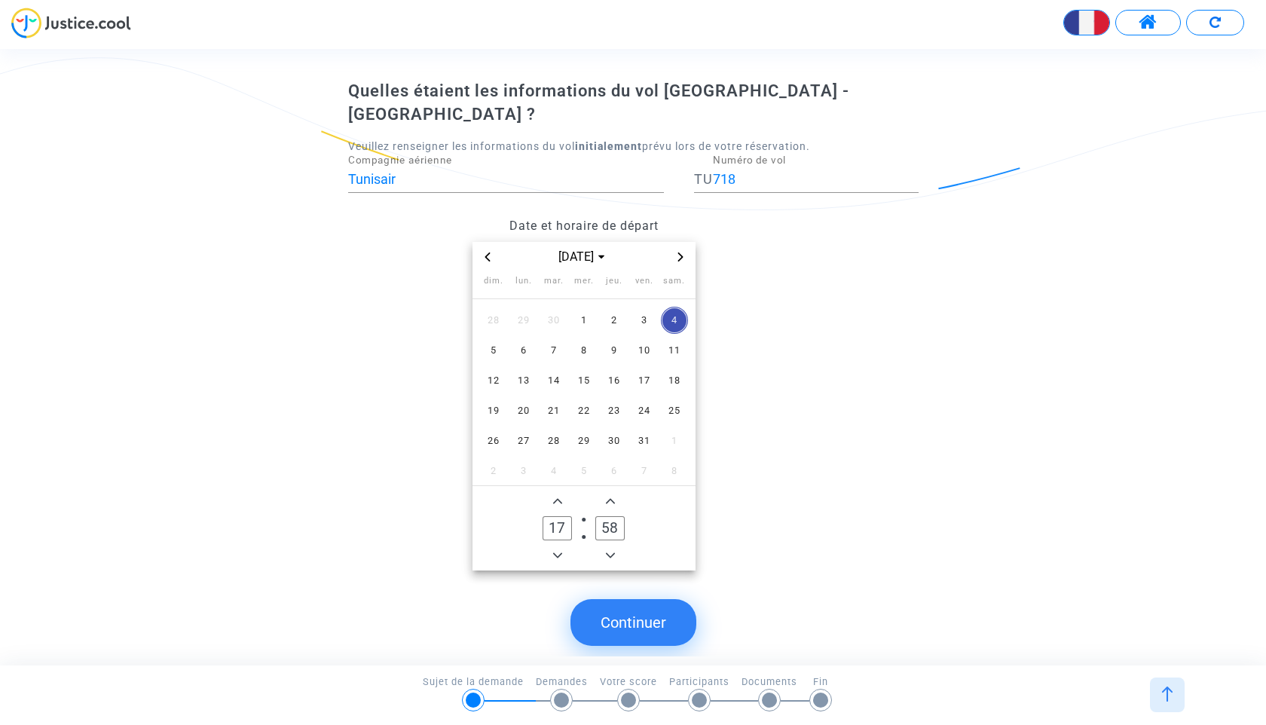
click at [561, 571] on div "Quelles étaient les informations du vol [GEOGRAPHIC_DATA] - [GEOGRAPHIC_DATA] ?…" at bounding box center [633, 368] width 1266 height 599
click at [562, 492] on span "Add a hour" at bounding box center [557, 501] width 18 height 18
click at [557, 551] on icon "Minus a hour" at bounding box center [557, 555] width 9 height 9
click at [556, 551] on icon "Minus a hour" at bounding box center [557, 555] width 9 height 9
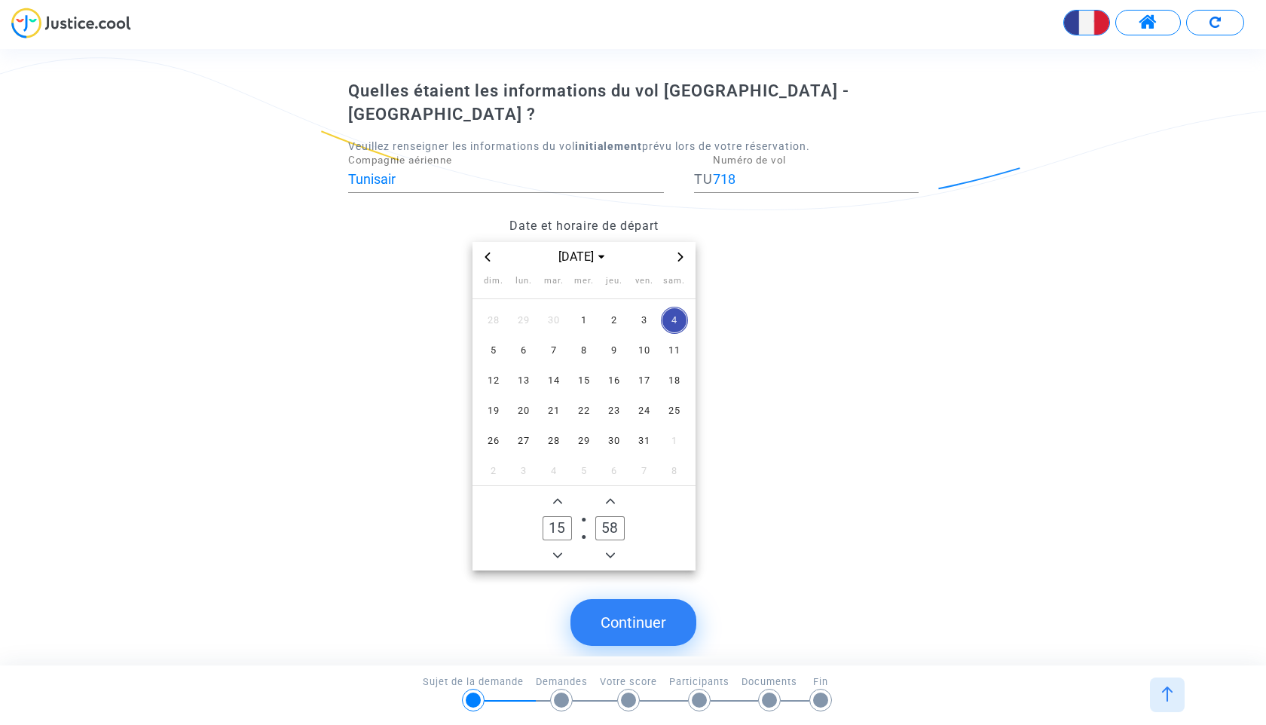
click at [556, 551] on icon "Minus a hour" at bounding box center [557, 555] width 9 height 9
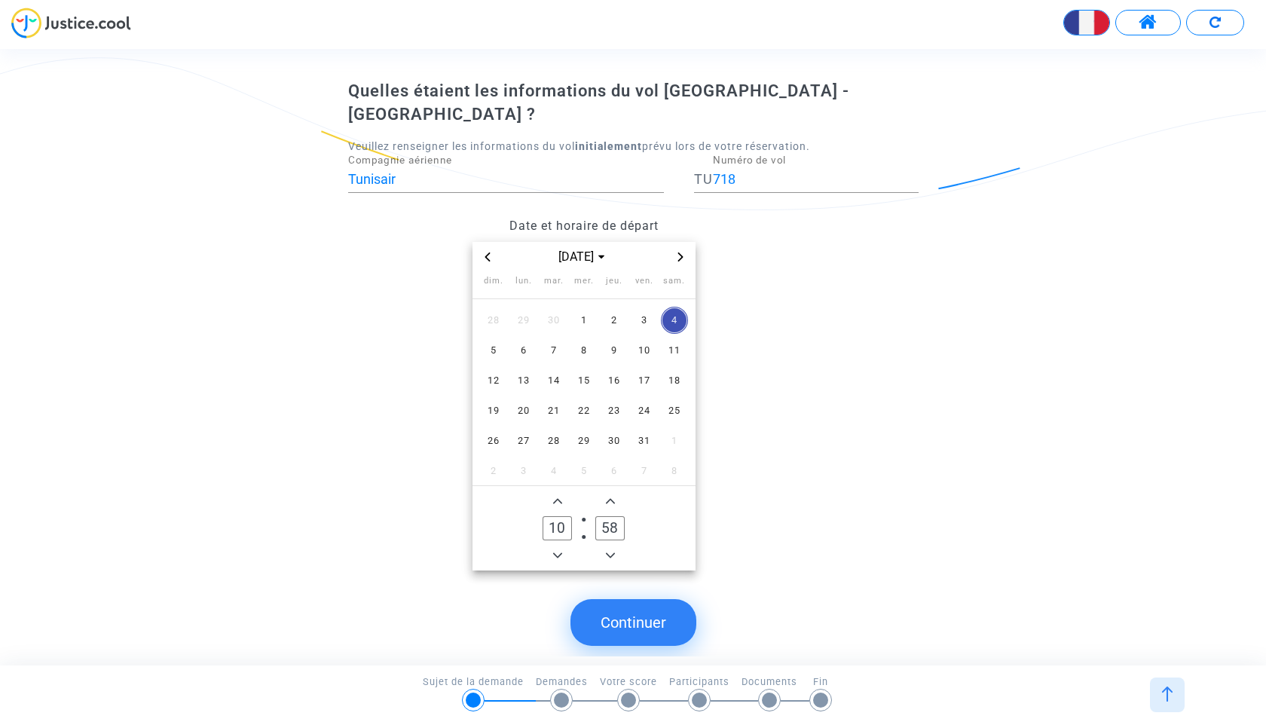
click at [556, 551] on icon "Minus a hour" at bounding box center [557, 555] width 9 height 9
type input "07"
click at [606, 546] on span "Minus a minute" at bounding box center [610, 555] width 18 height 18
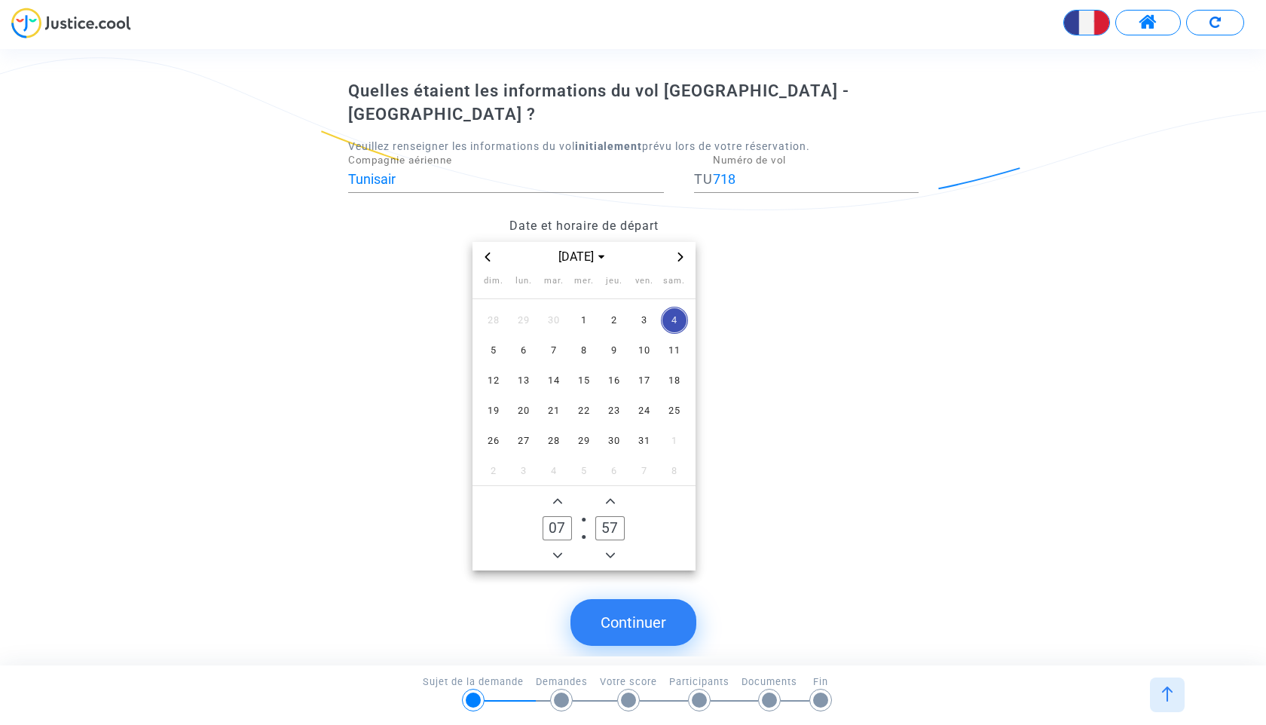
click at [606, 546] on span "Minus a minute" at bounding box center [610, 555] width 18 height 18
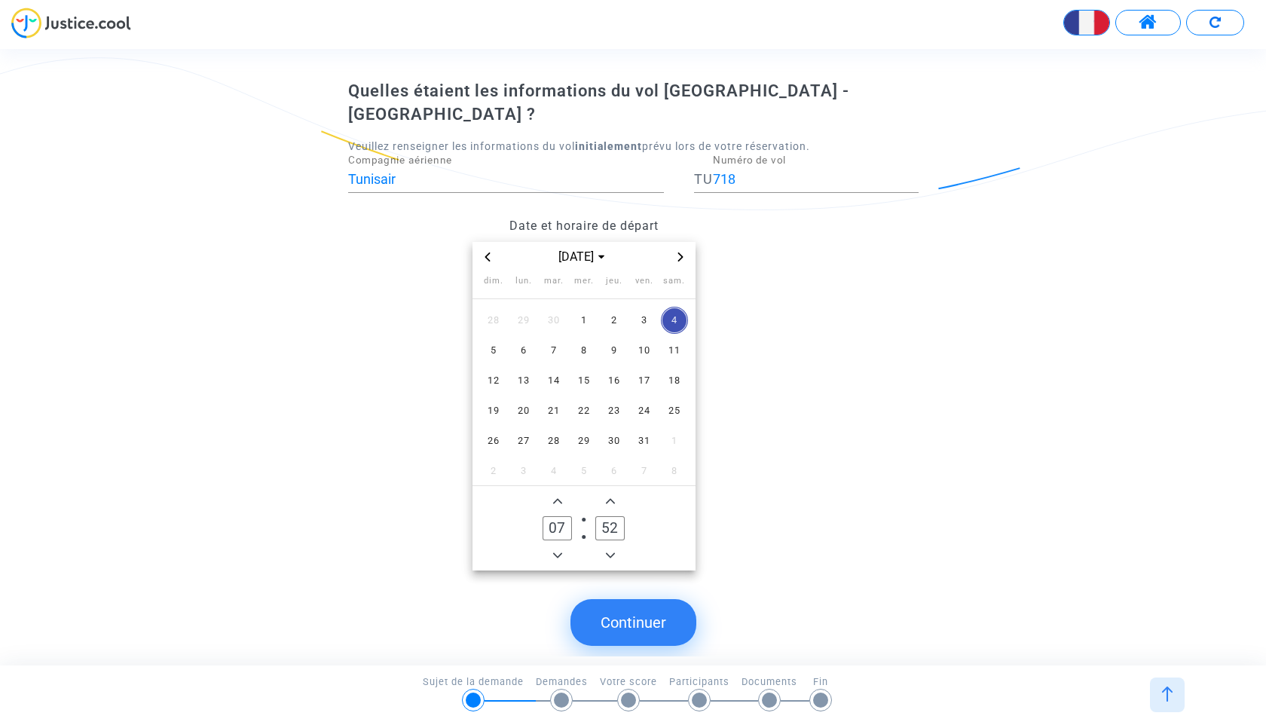
click at [606, 546] on span "Minus a minute" at bounding box center [610, 555] width 18 height 18
type input "50"
click at [645, 601] on button "Continuer" at bounding box center [633, 622] width 126 height 47
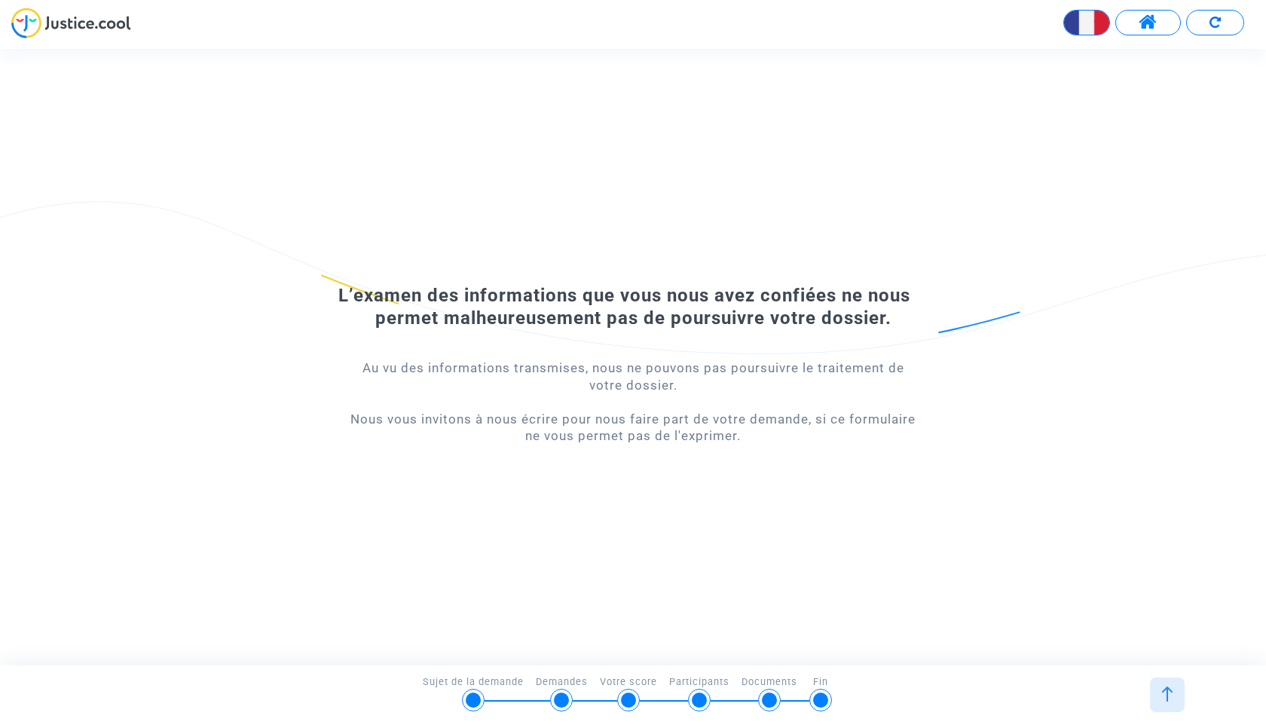
click at [1163, 700] on img at bounding box center [1166, 693] width 15 height 15
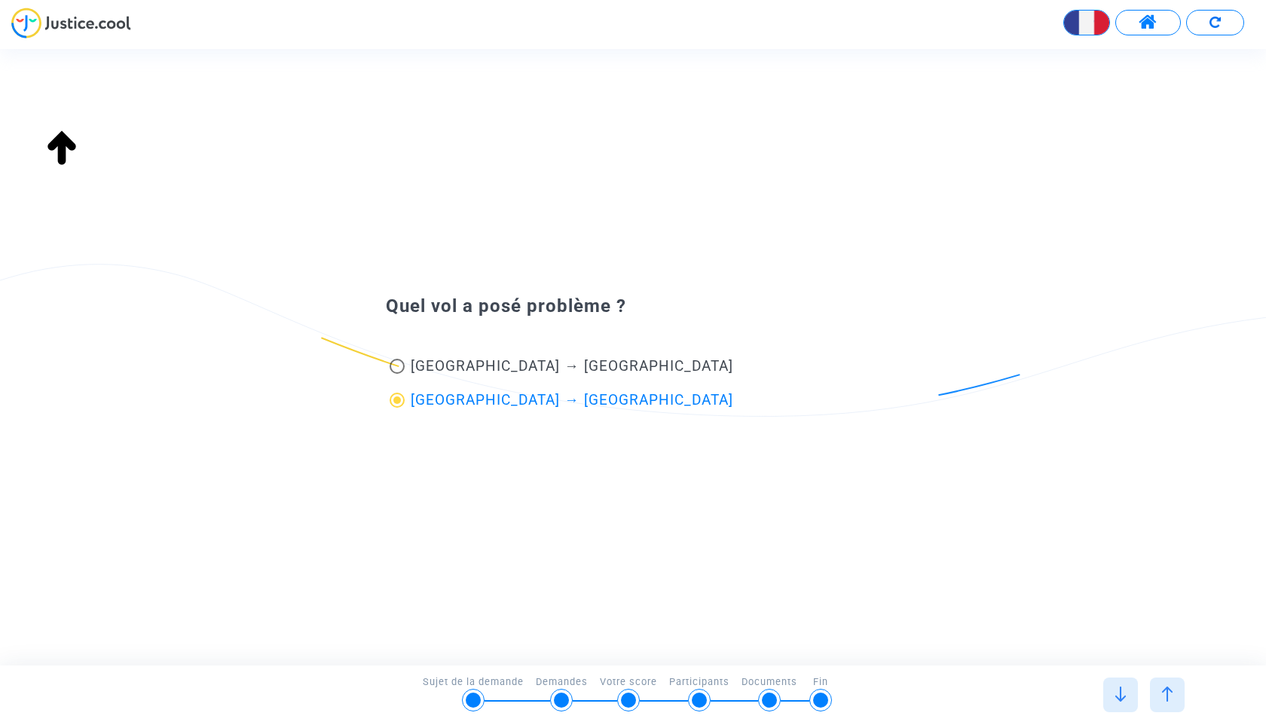
type input "Aéroport de Carthage (TUN)"
click at [432, 368] on span "[GEOGRAPHIC_DATA] → [GEOGRAPHIC_DATA]" at bounding box center [572, 365] width 322 height 17
click at [397, 374] on input "[GEOGRAPHIC_DATA] → [GEOGRAPHIC_DATA]" at bounding box center [396, 374] width 1 height 1
radio input "true"
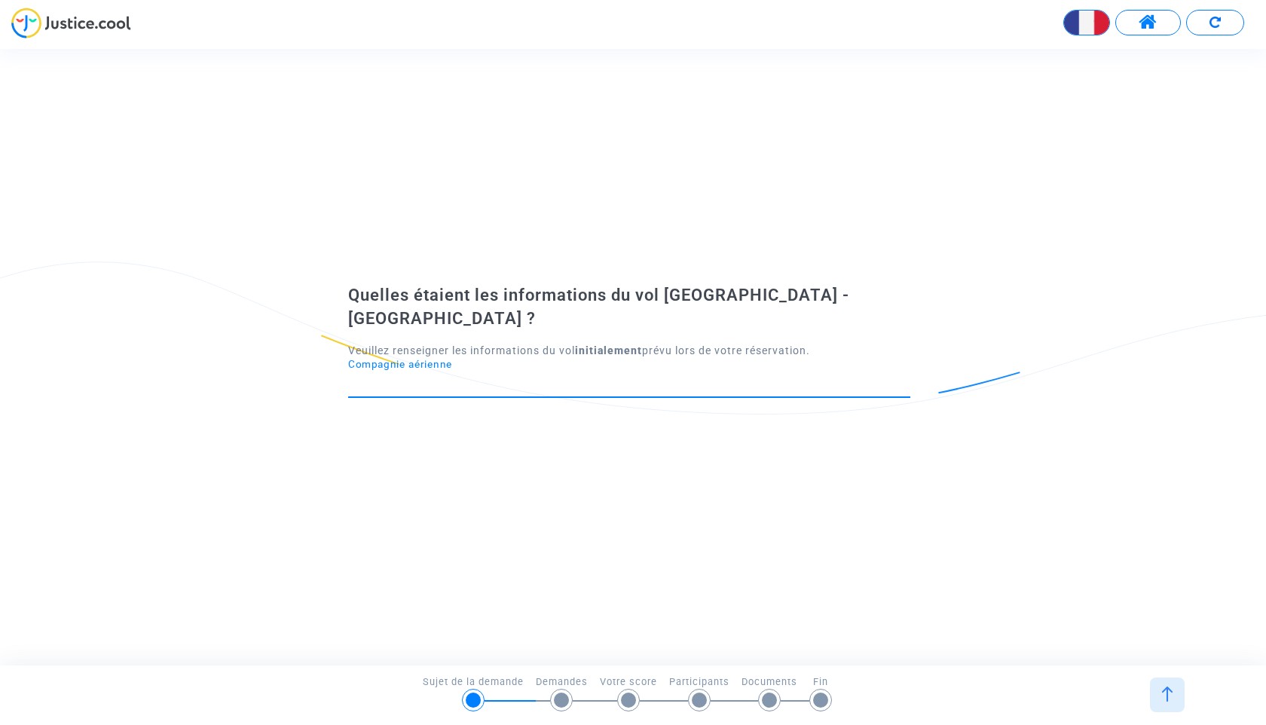
click at [722, 376] on input "Compagnie aérienne" at bounding box center [629, 383] width 562 height 15
type input "Tunisair"
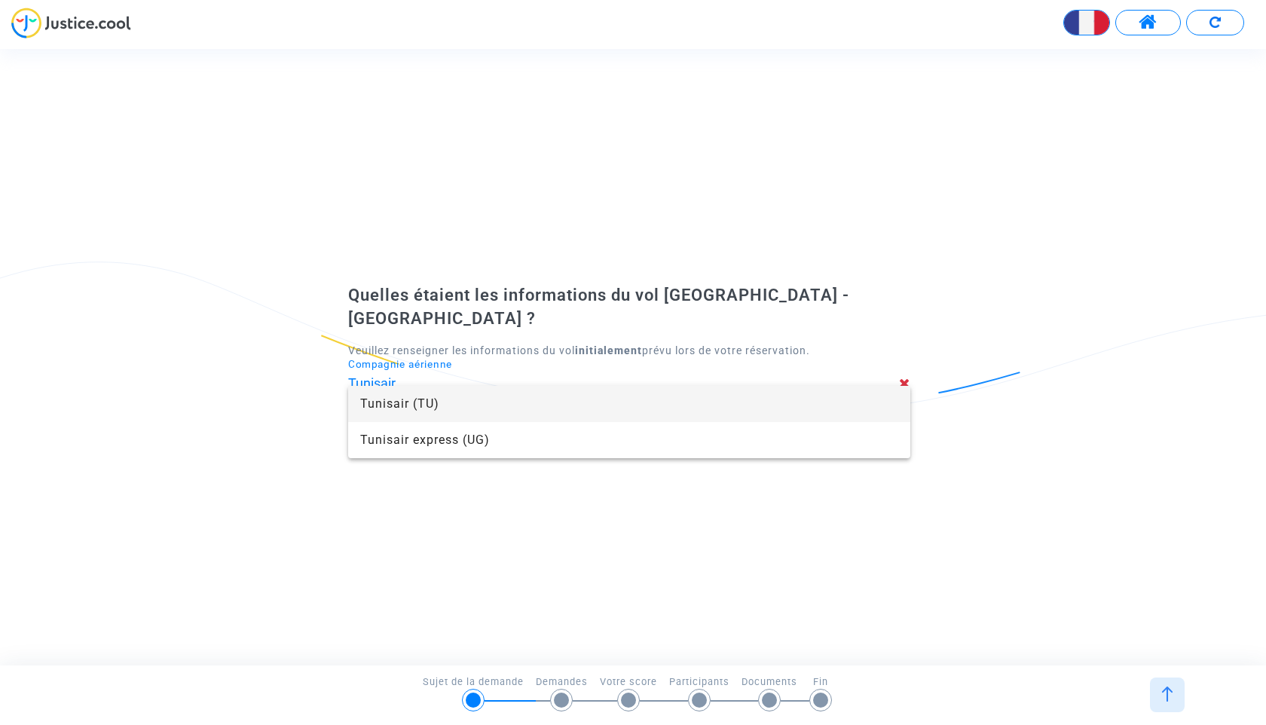
click at [625, 409] on span "Tunisair (TU)" at bounding box center [629, 404] width 538 height 36
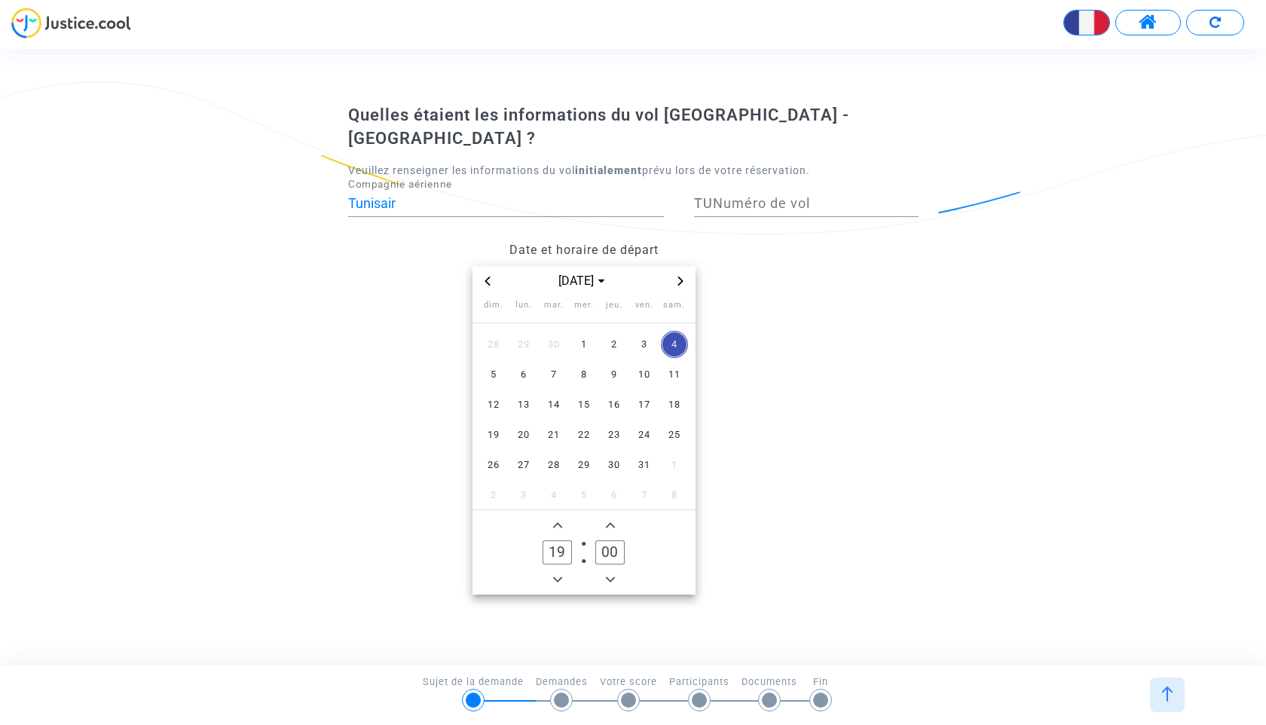
click at [558, 521] on icon "Add a hour" at bounding box center [557, 525] width 9 height 9
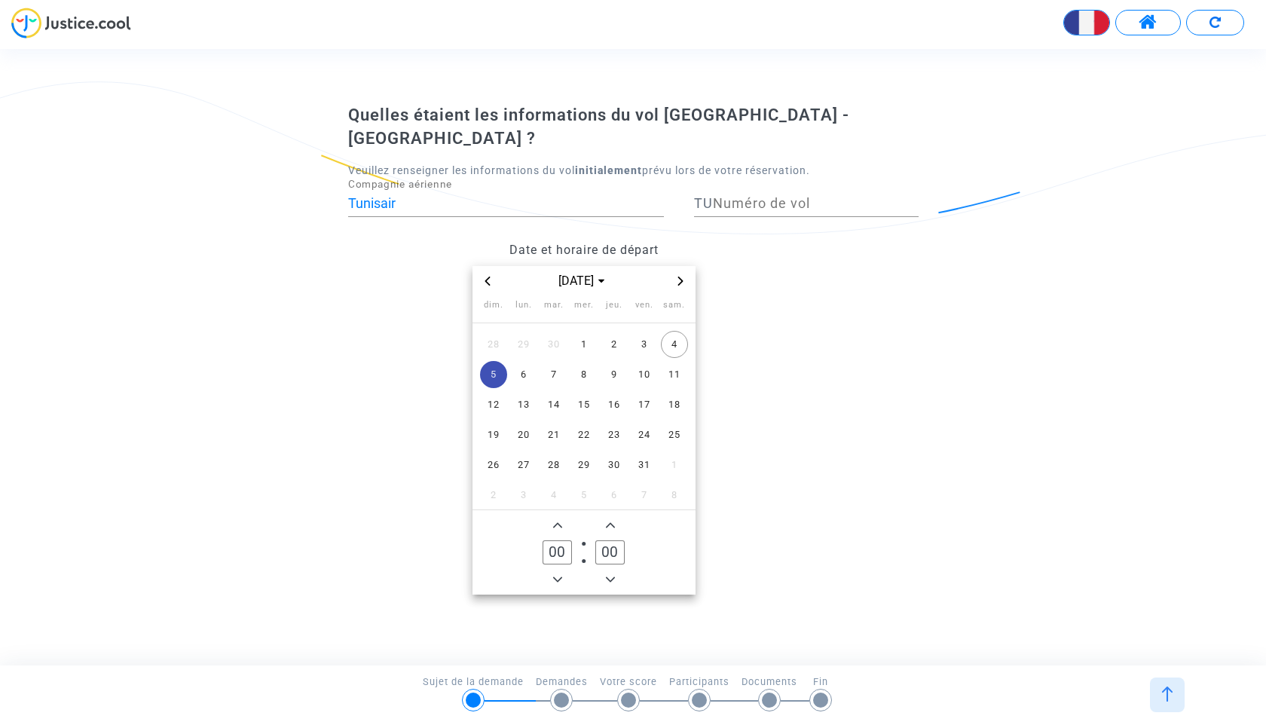
click at [558, 521] on icon "Add a hour" at bounding box center [557, 525] width 9 height 9
type input "03"
click at [484, 276] on icon "Previous month" at bounding box center [487, 280] width 9 height 9
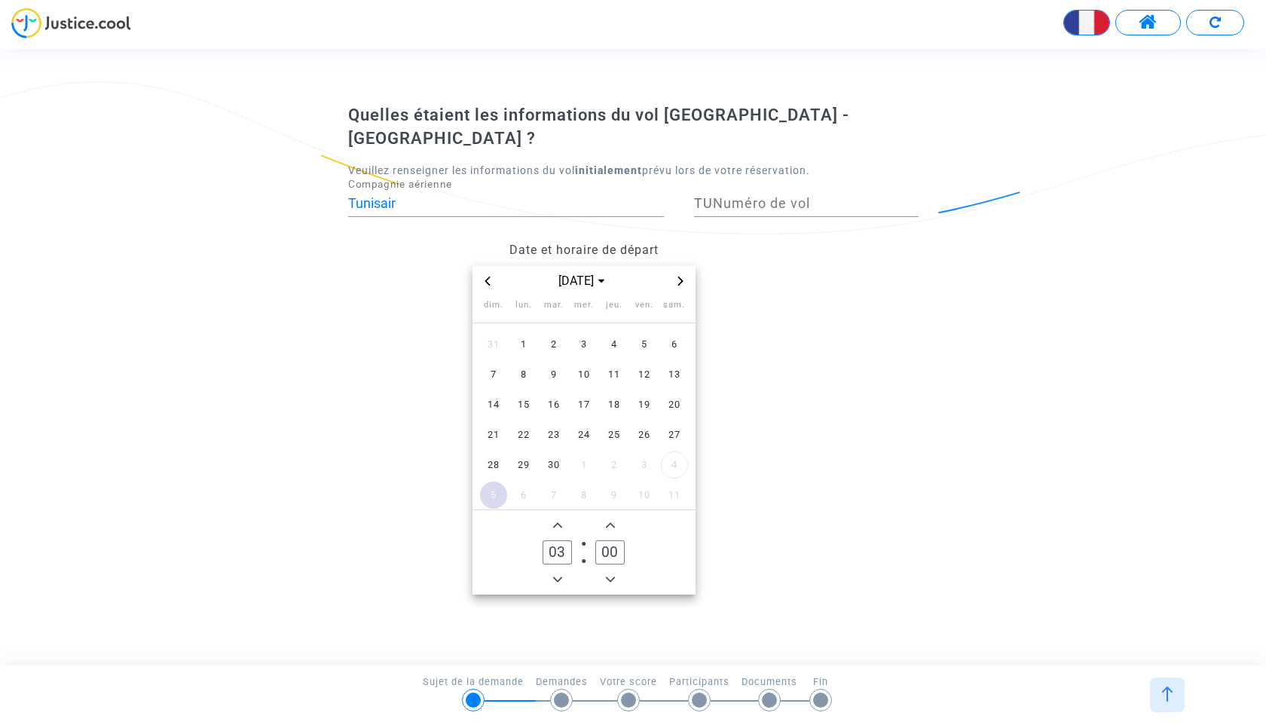
click at [484, 276] on icon "Previous month" at bounding box center [487, 280] width 9 height 9
click at [493, 484] on span "31" at bounding box center [493, 494] width 27 height 27
click at [616, 516] on span "Add a minute" at bounding box center [610, 525] width 18 height 18
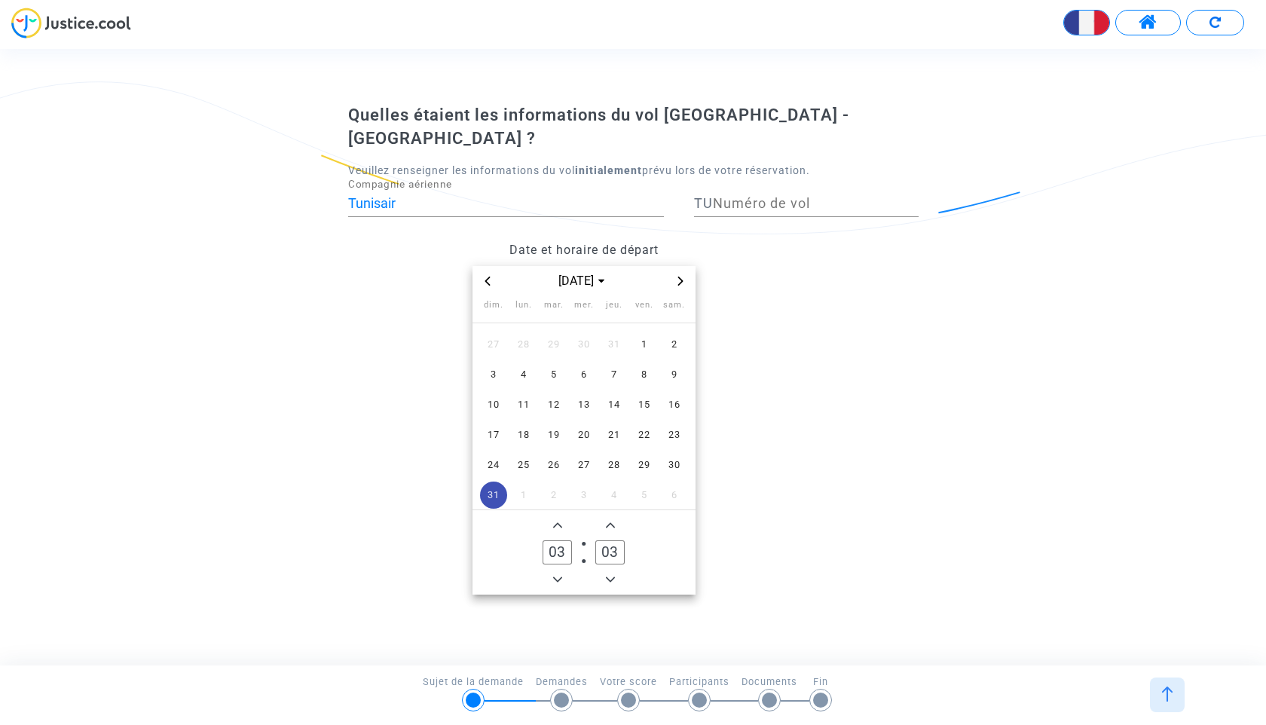
click at [616, 516] on span "Add a minute" at bounding box center [610, 525] width 18 height 18
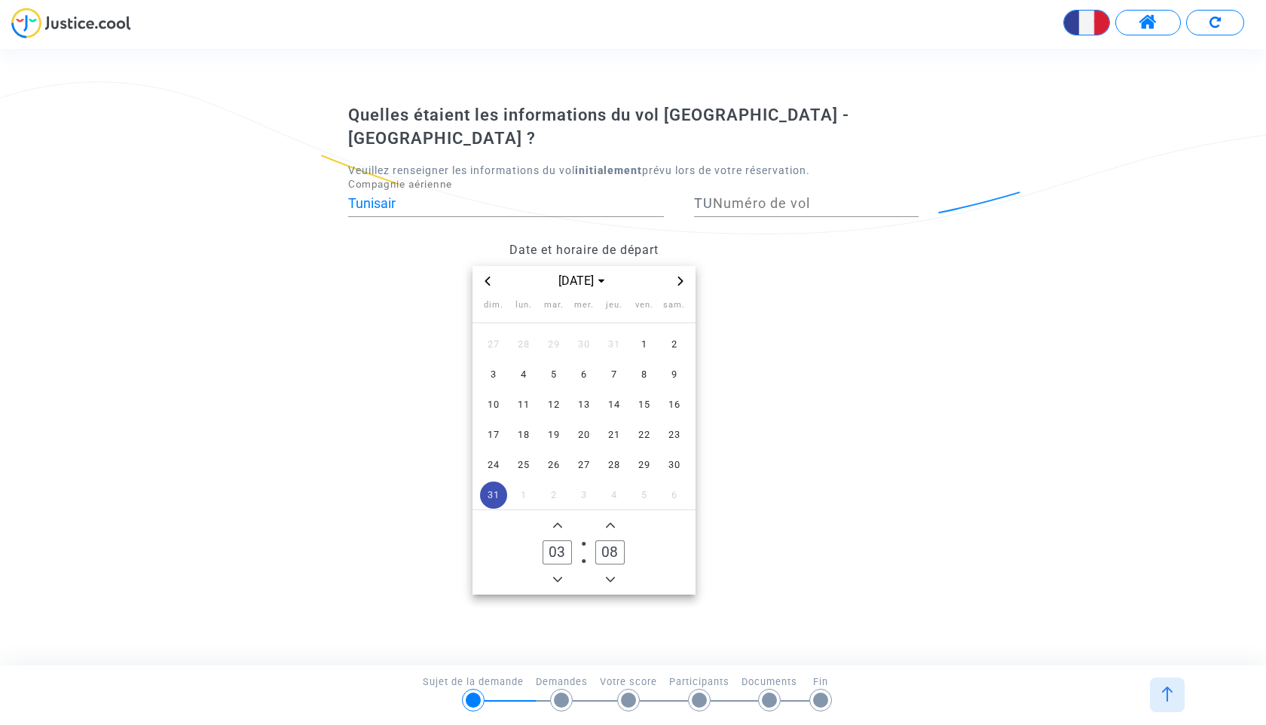
click at [616, 516] on span "Add a minute" at bounding box center [610, 525] width 18 height 18
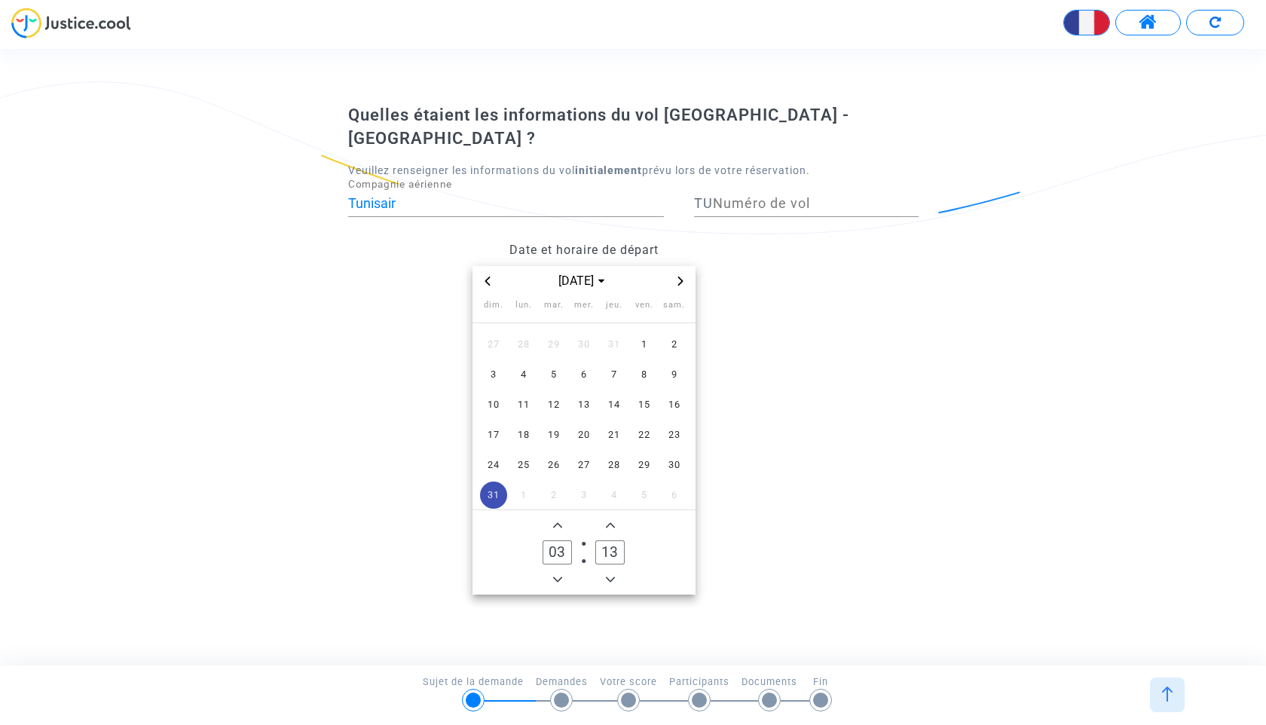
click at [616, 516] on span "Add a minute" at bounding box center [610, 525] width 18 height 18
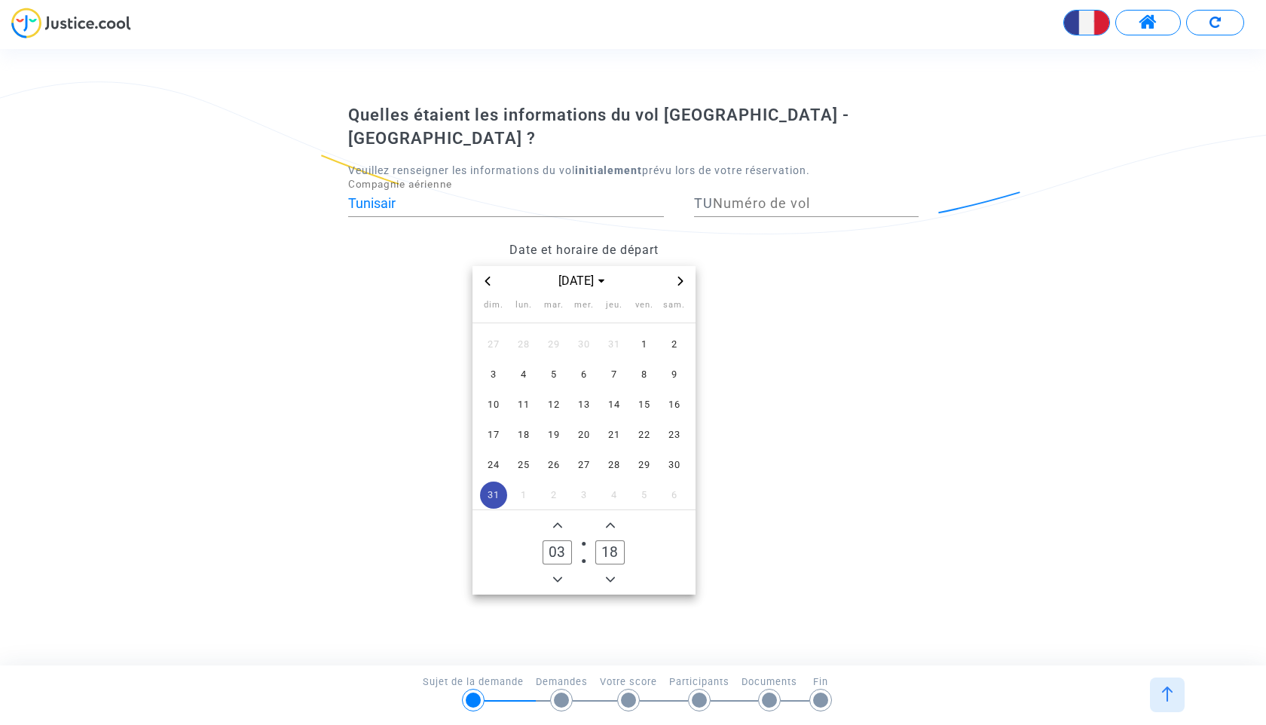
click at [616, 516] on span "Add a minute" at bounding box center [610, 525] width 18 height 18
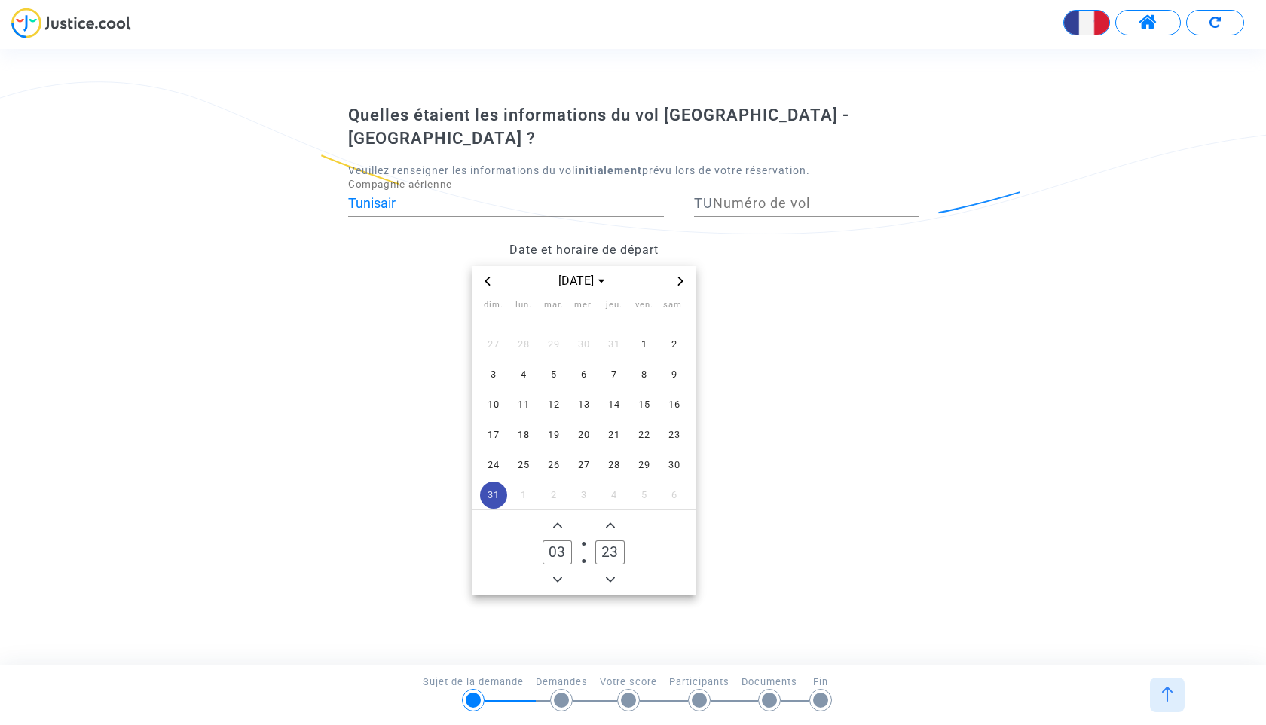
click at [616, 516] on span "Add a minute" at bounding box center [610, 525] width 18 height 18
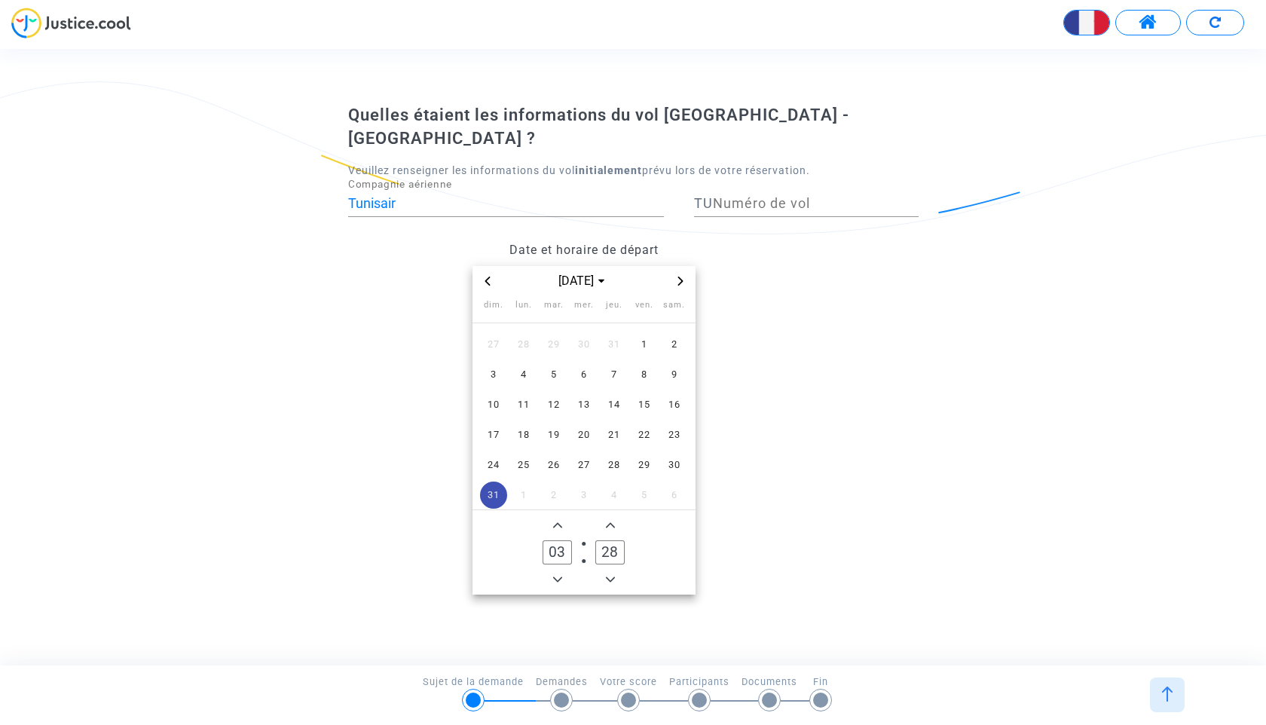
click at [616, 516] on span "Add a minute" at bounding box center [610, 525] width 18 height 18
type input "30"
click at [756, 196] on input "Numéro de vol" at bounding box center [816, 203] width 206 height 15
type input "814"
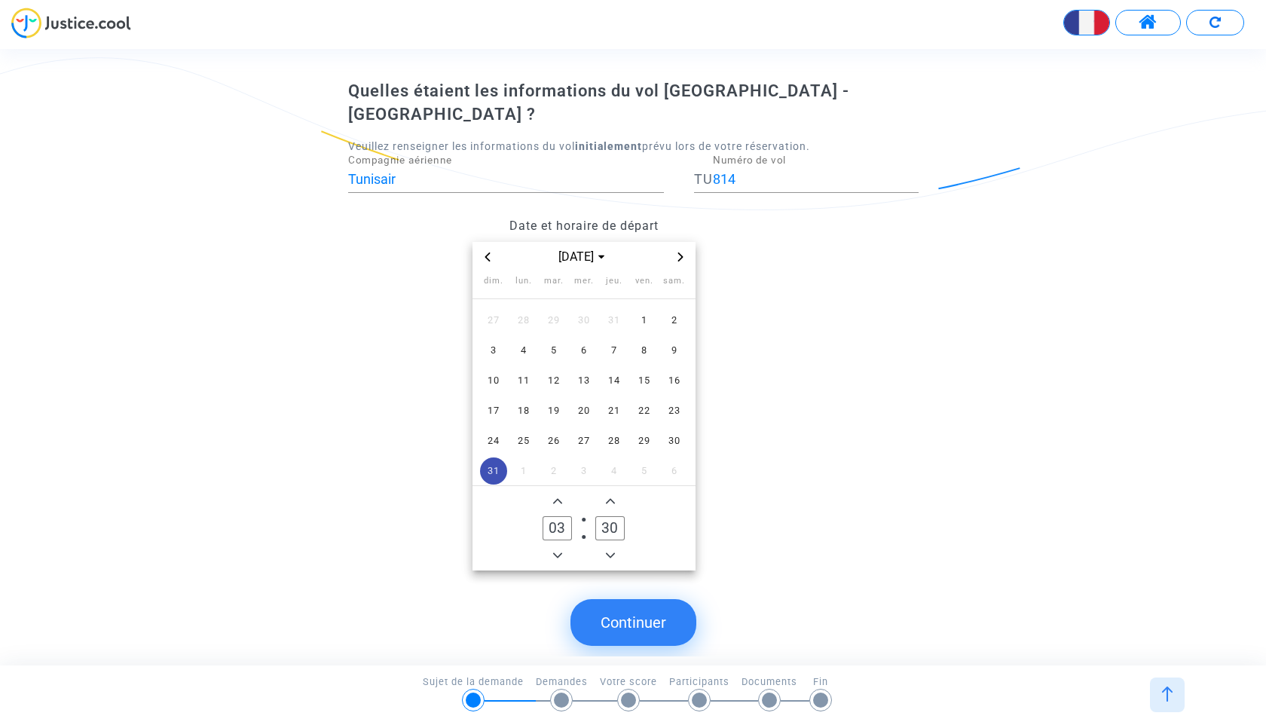
click at [634, 599] on button "Continuer" at bounding box center [633, 622] width 126 height 47
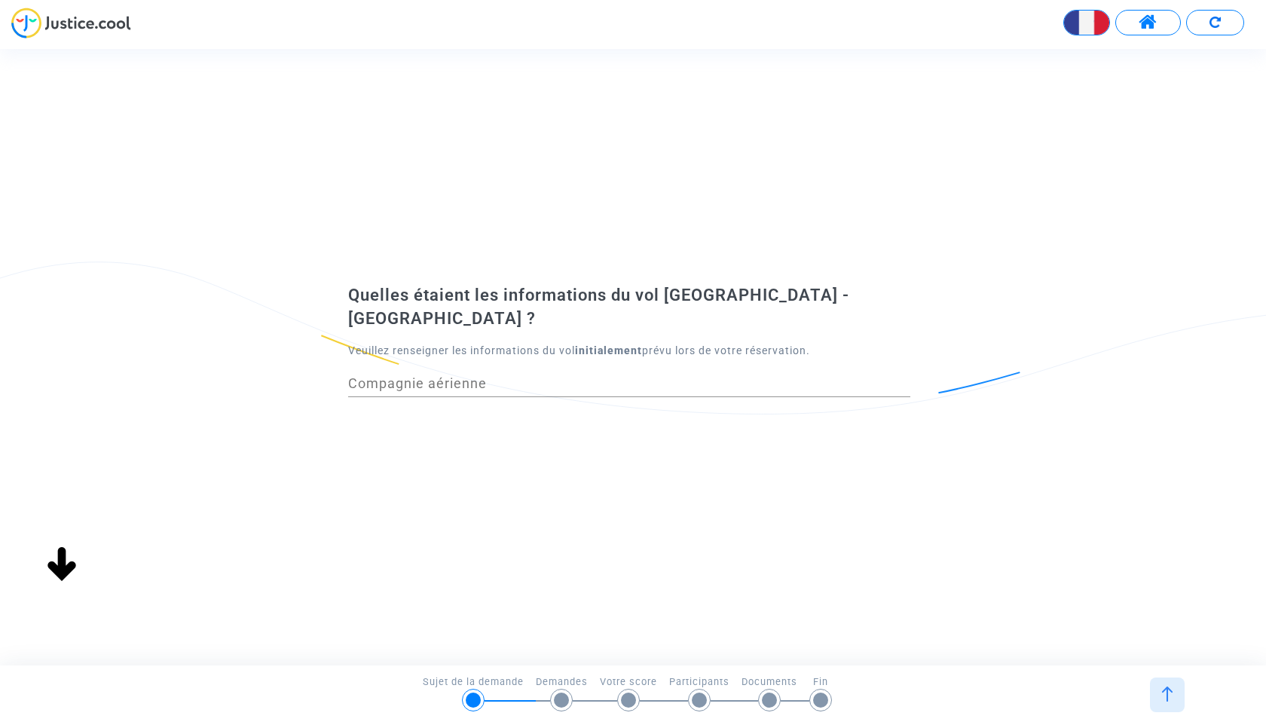
click at [478, 359] on div "Compagnie aérienne" at bounding box center [629, 378] width 562 height 38
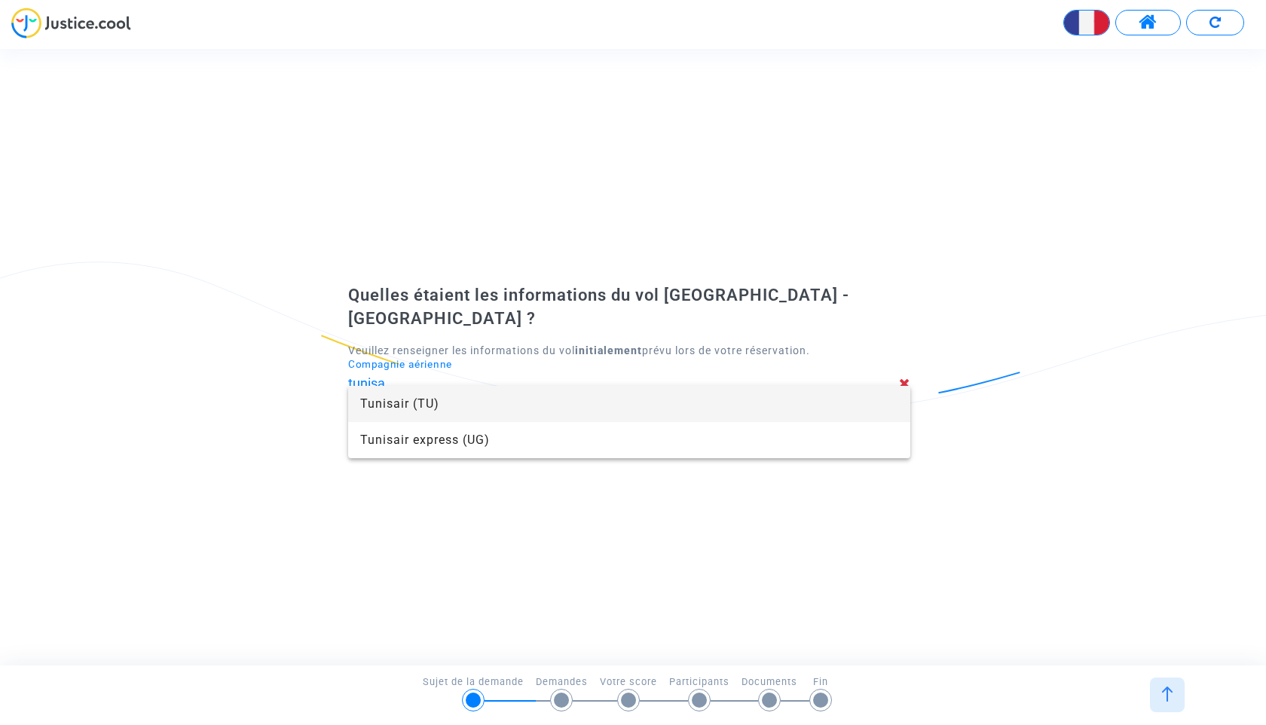
type input "Tunisair"
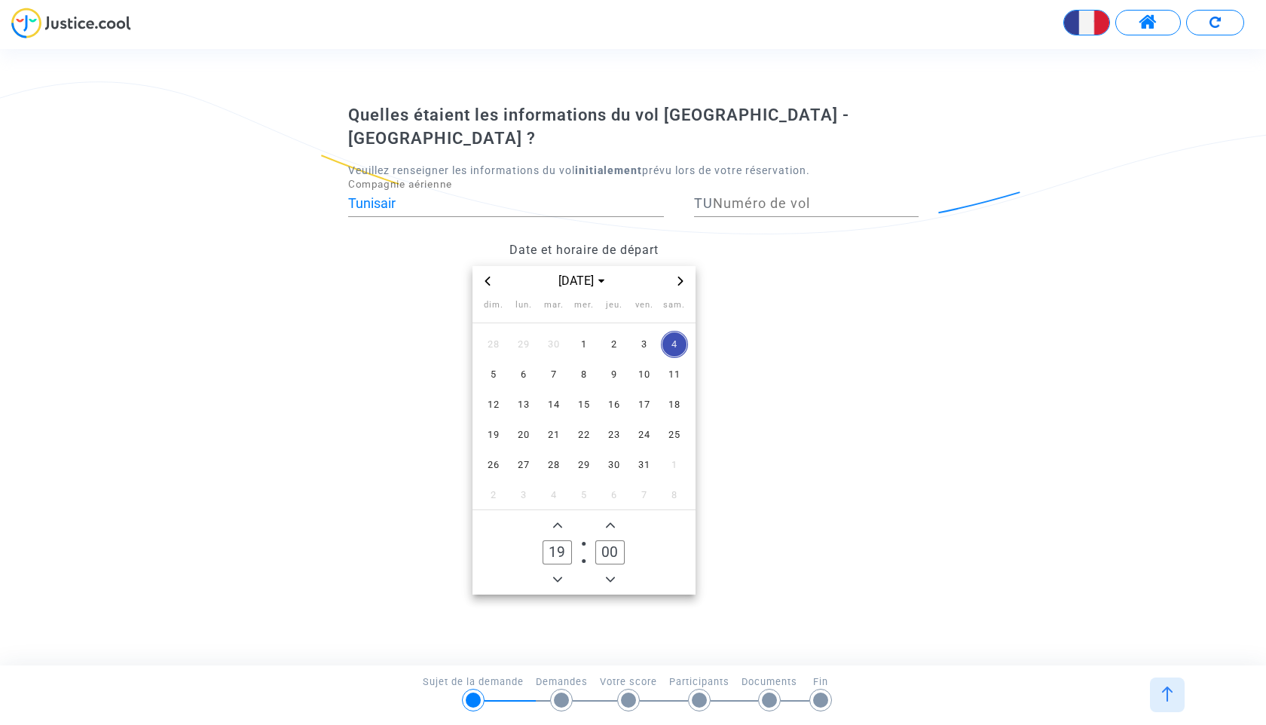
click at [484, 276] on icon "Previous month" at bounding box center [487, 280] width 9 height 9
click at [490, 481] on span "31" at bounding box center [493, 494] width 27 height 27
click at [758, 196] on input "Numéro de vol" at bounding box center [816, 203] width 206 height 15
type input "718"
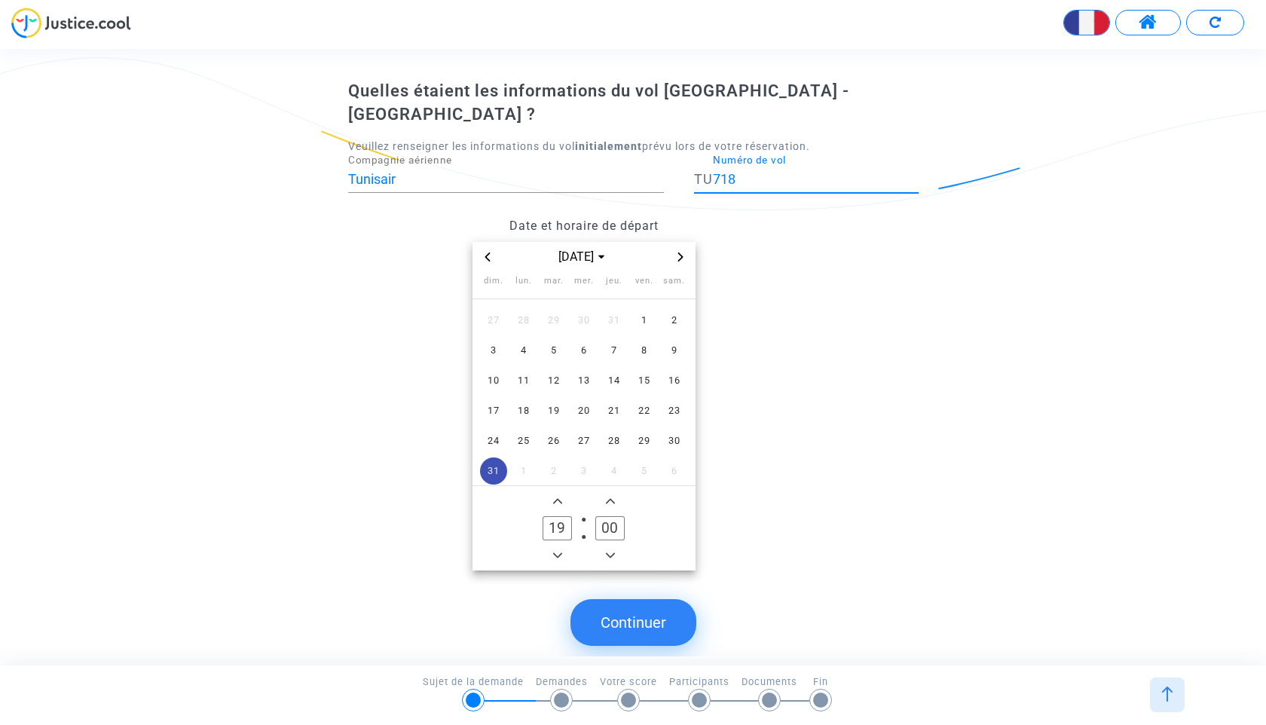
click at [557, 496] on icon "Add a hour" at bounding box center [557, 500] width 9 height 9
click at [563, 546] on span "Minus a hour" at bounding box center [557, 555] width 18 height 18
click at [558, 463] on div "dim. lun. mar. mer. jeu. ven. sam. 27 28 29 30 31 1 2 3 4 5 6 7 8 9 10 11 12 13…" at bounding box center [583, 382] width 223 height 220
click at [554, 552] on icon "Minus a hour" at bounding box center [557, 554] width 9 height 5
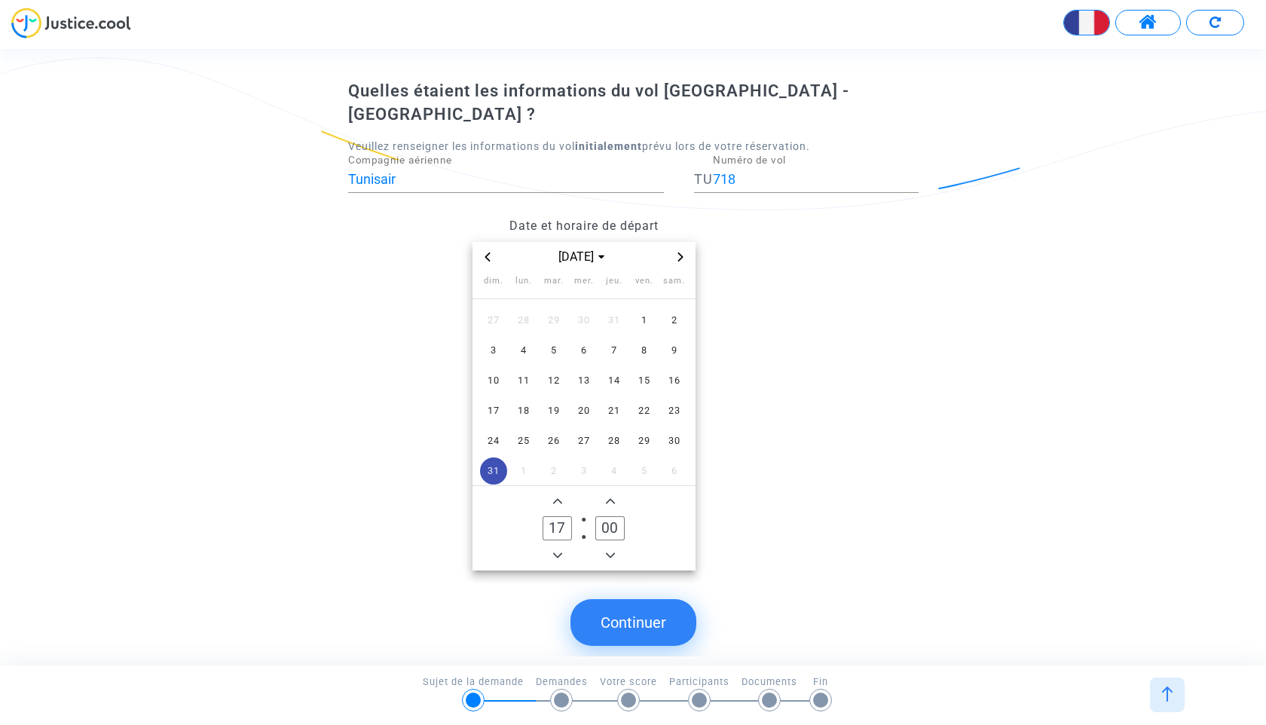
click at [554, 552] on icon "Minus a hour" at bounding box center [557, 554] width 9 height 5
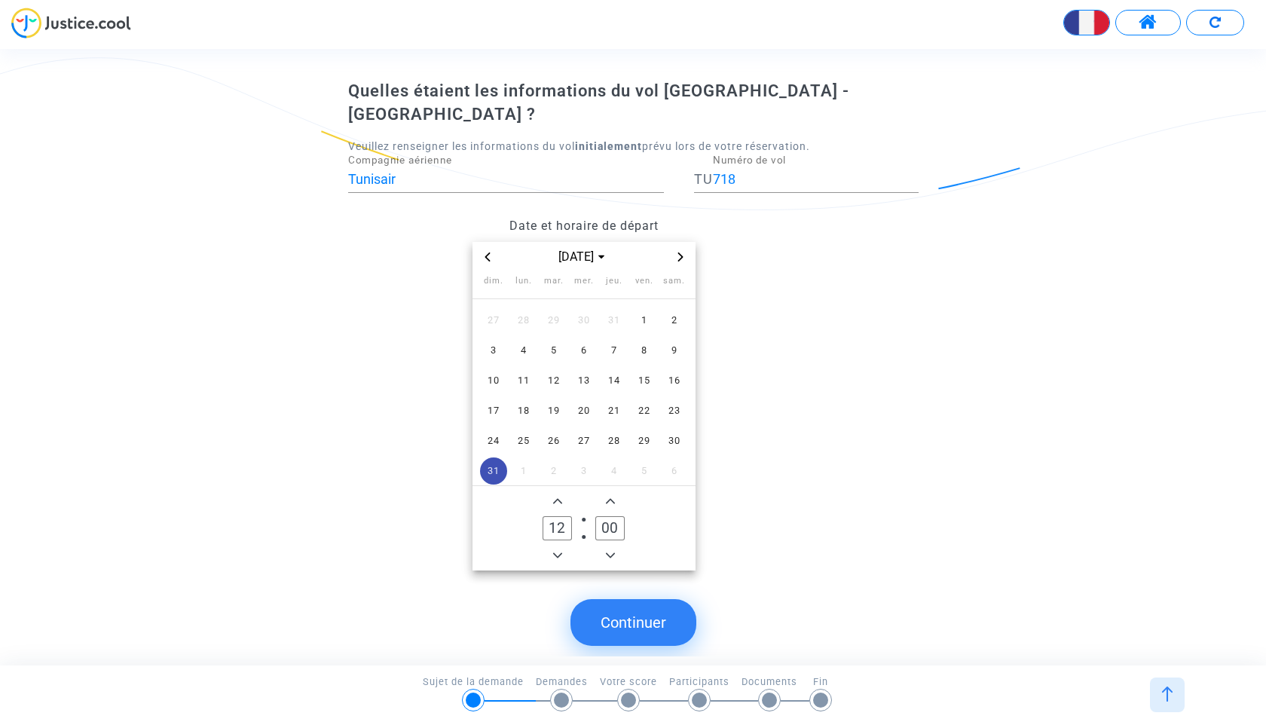
click at [554, 552] on icon "Minus a hour" at bounding box center [557, 554] width 9 height 5
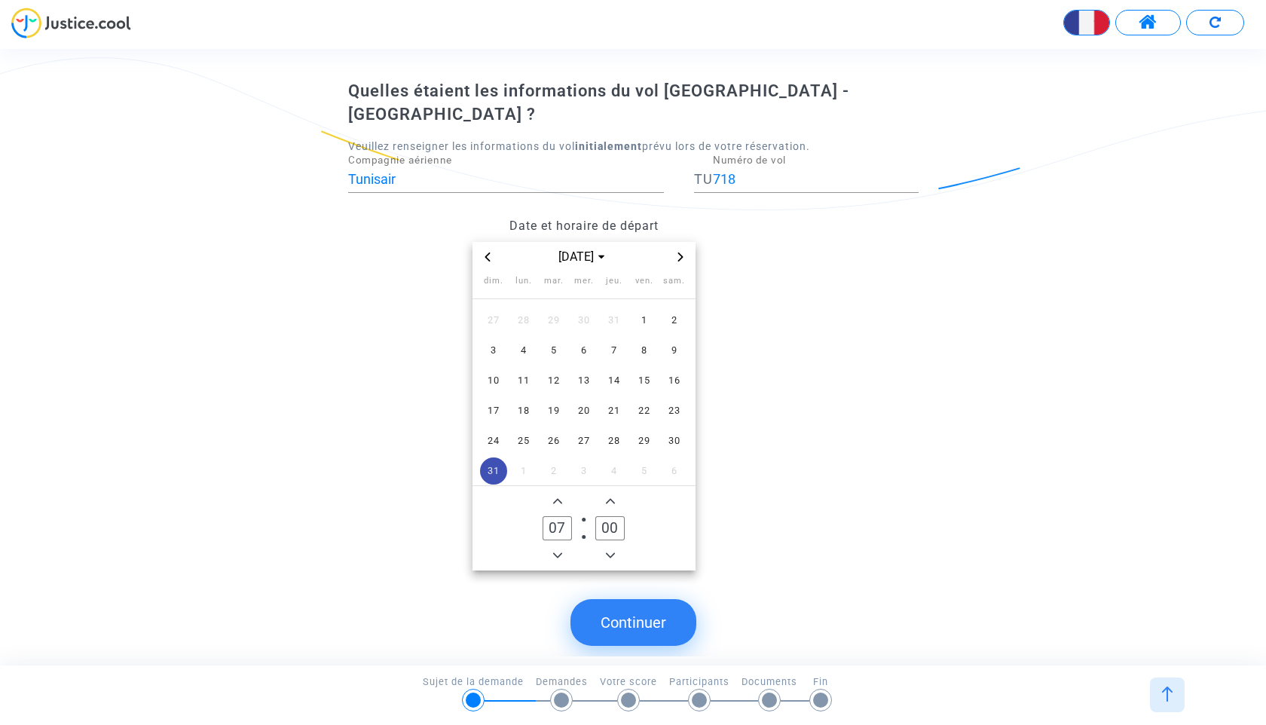
click at [612, 552] on icon "Minus a minute" at bounding box center [610, 554] width 9 height 5
type input "06"
type input "59"
click at [612, 496] on icon "Add a minute" at bounding box center [610, 500] width 9 height 9
type input "07"
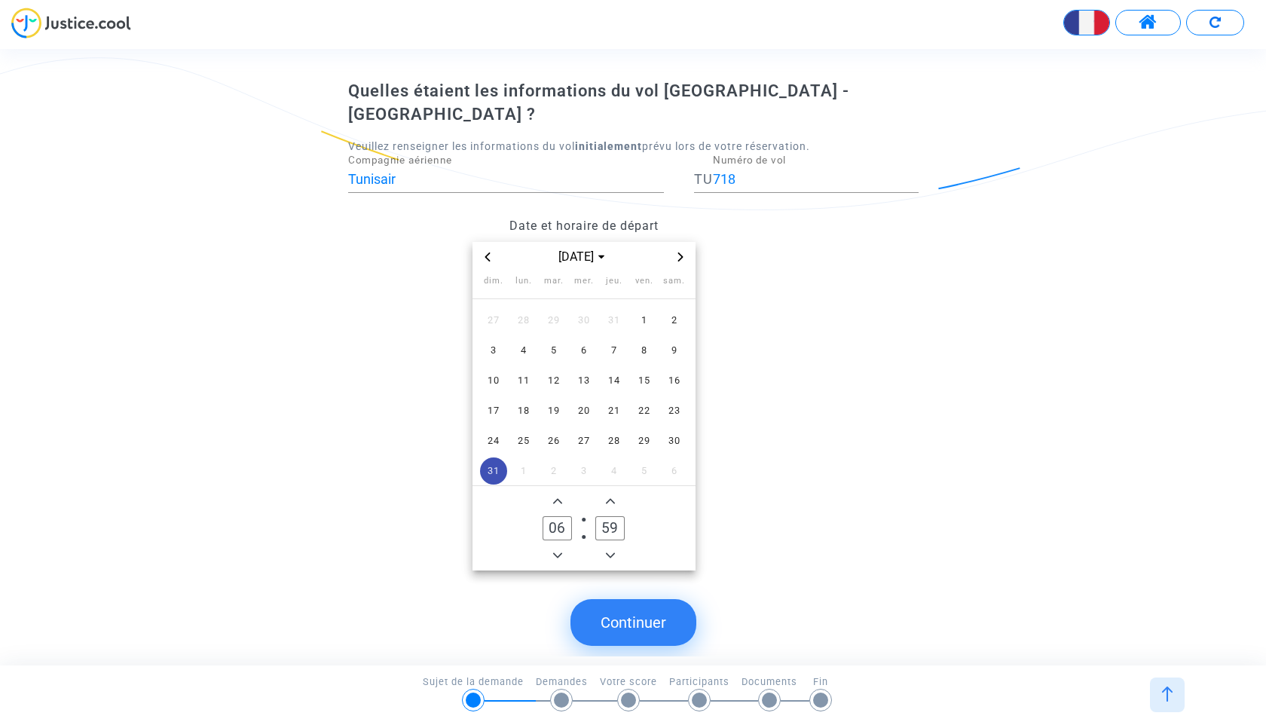
type input "00"
click at [612, 551] on icon "Minus a minute" at bounding box center [610, 555] width 9 height 9
type input "06"
type input "59"
click at [557, 492] on button "Add a hour" at bounding box center [557, 501] width 18 height 18
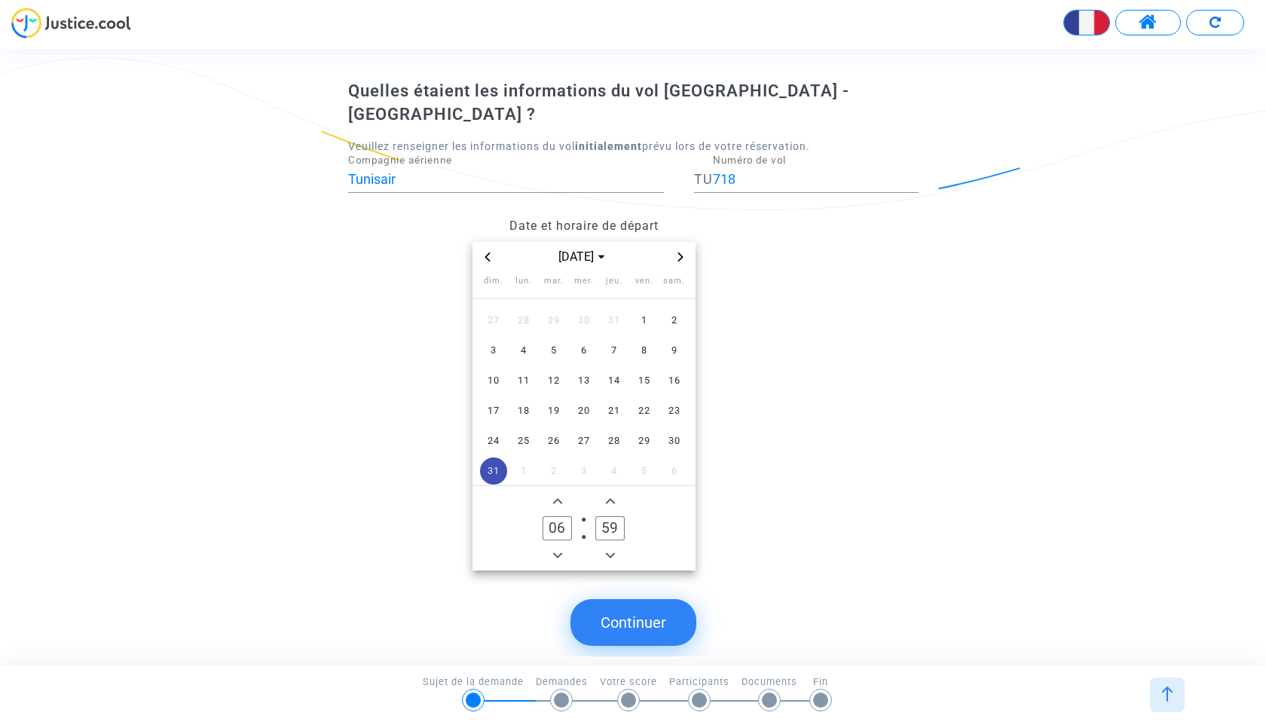
type input "07"
click at [609, 551] on icon "Minus a minute" at bounding box center [610, 555] width 9 height 9
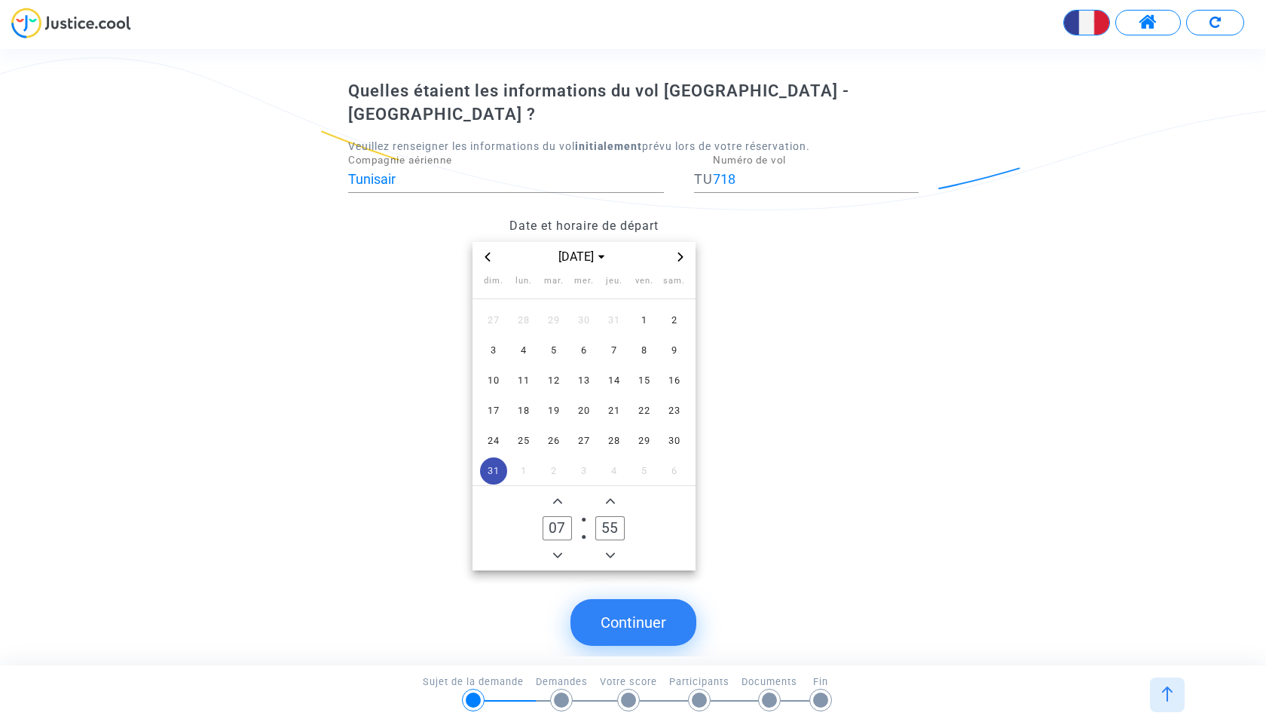
click at [609, 551] on icon "Minus a minute" at bounding box center [610, 555] width 9 height 9
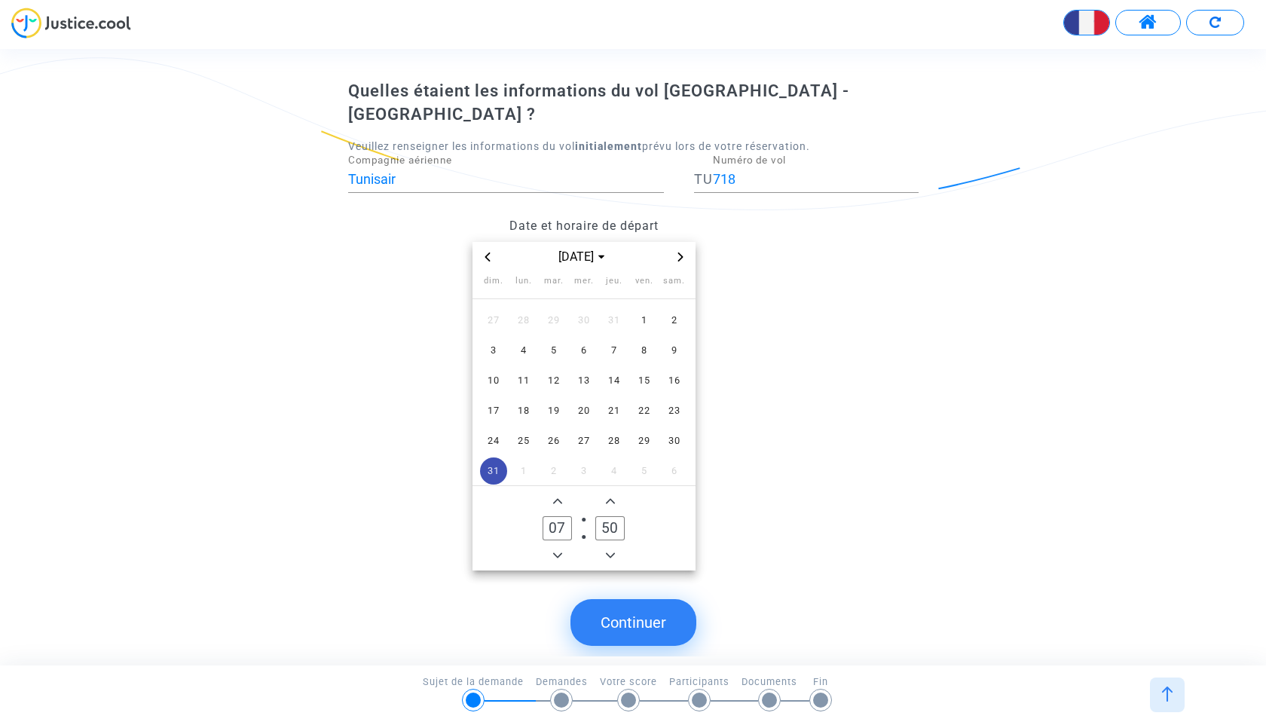
click at [609, 551] on icon "Minus a minute" at bounding box center [610, 555] width 9 height 9
click at [609, 496] on icon "Add a minute" at bounding box center [610, 500] width 9 height 9
type input "50"
click at [638, 599] on button "Continuer" at bounding box center [633, 622] width 126 height 47
